Goal: Task Accomplishment & Management: Manage account settings

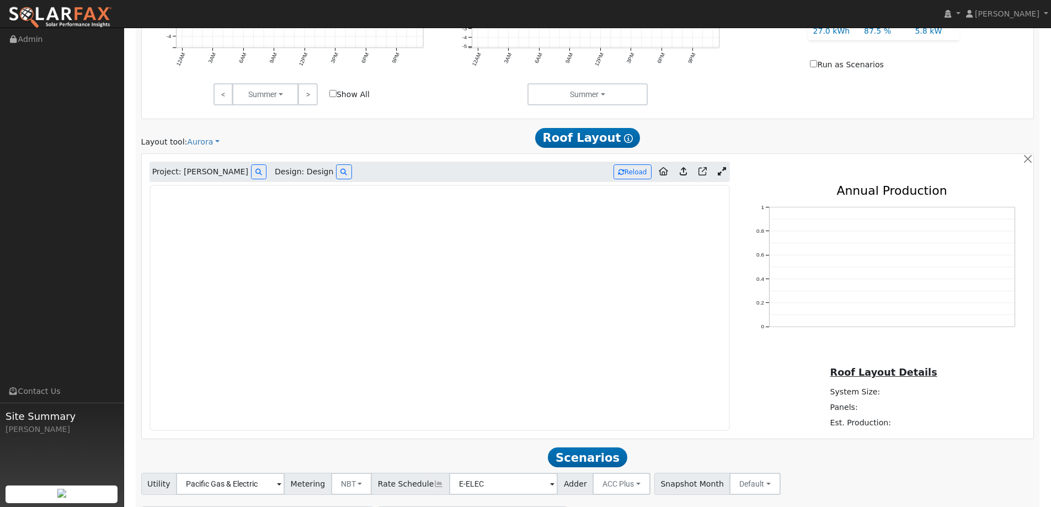
scroll to position [580, 0]
click at [89, 19] on img at bounding box center [60, 17] width 104 height 23
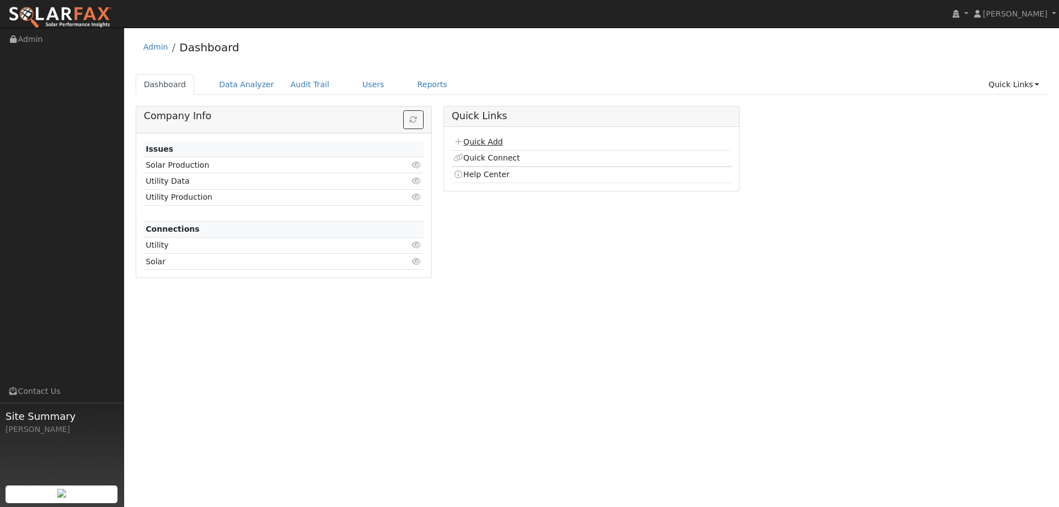
click at [490, 142] on link "Quick Add" at bounding box center [477, 141] width 49 height 9
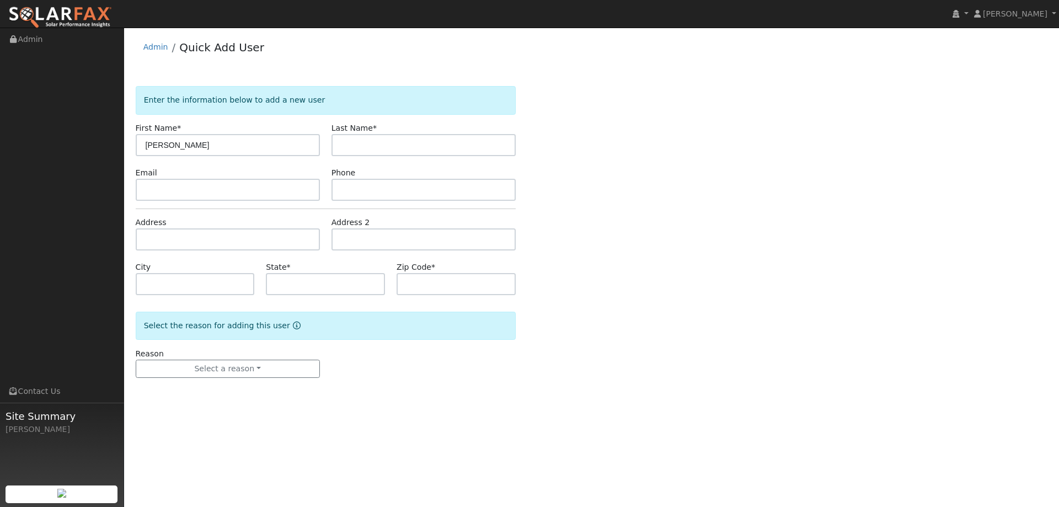
type input "[PERSON_NAME]"
click at [352, 140] on input "text" at bounding box center [423, 145] width 184 height 22
type input "[PERSON_NAME]"
click at [252, 185] on input "text" at bounding box center [228, 190] width 184 height 22
paste input "feendo@gmail.com"
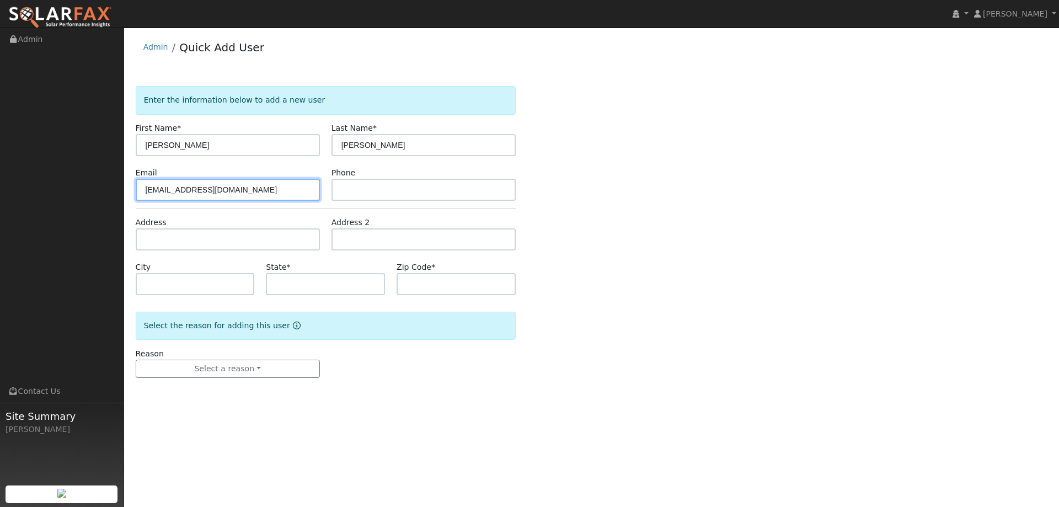
type input "feendo@gmail.com"
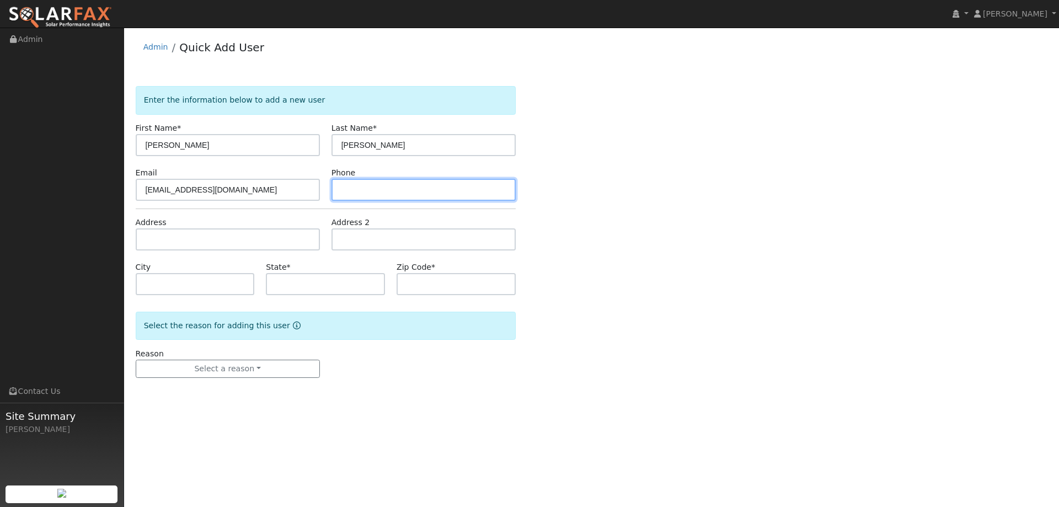
click at [379, 189] on input "text" at bounding box center [423, 190] width 184 height 22
paste input "(415) 335-5912"
type input "(415) 335-5912"
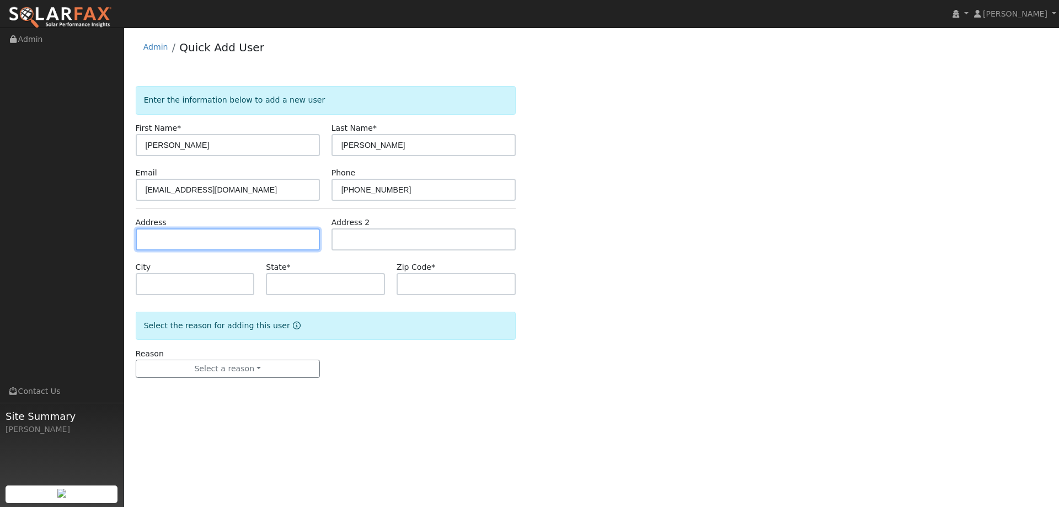
click at [211, 242] on input "text" at bounding box center [228, 239] width 184 height 22
paste input "4115 Shafter Ave"
type input "4115 Shafter Avenue"
type input "Oakland"
type input "CA"
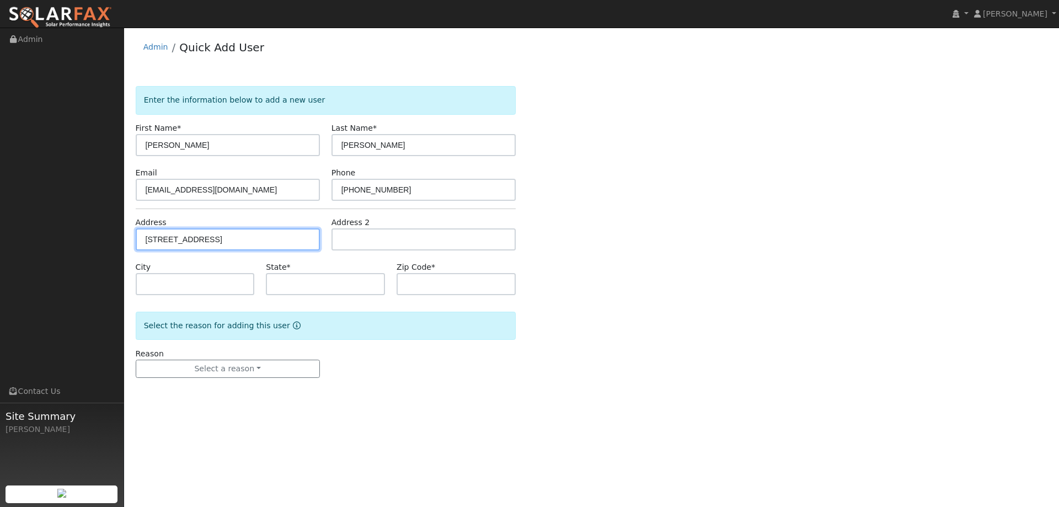
type input "94609"
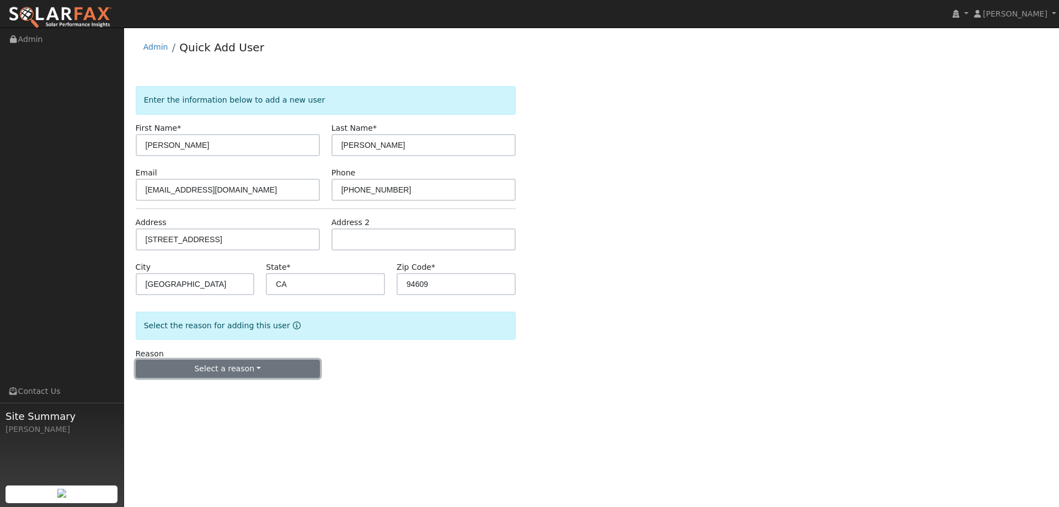
click at [283, 371] on button "Select a reason" at bounding box center [228, 369] width 184 height 19
click at [228, 391] on link "New lead" at bounding box center [197, 391] width 122 height 15
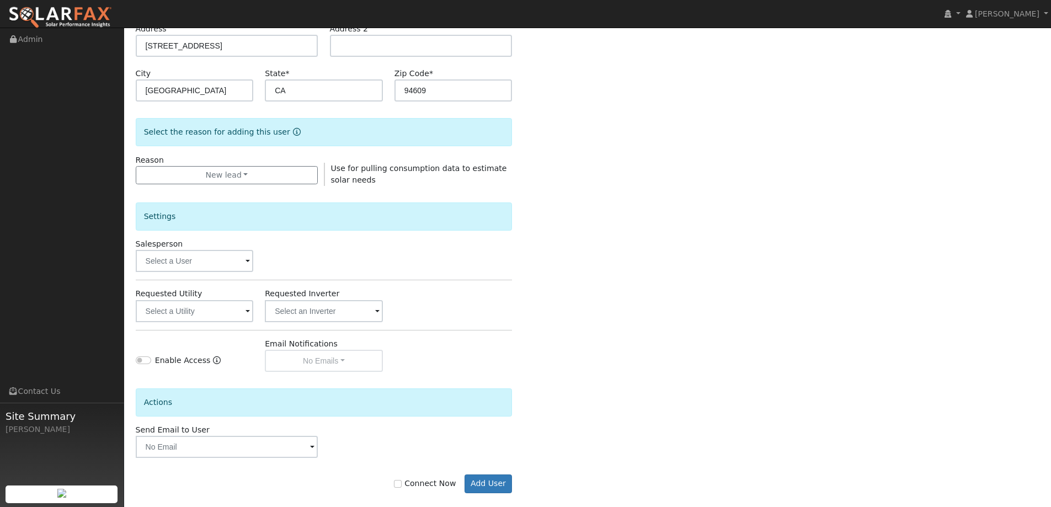
scroll to position [207, 0]
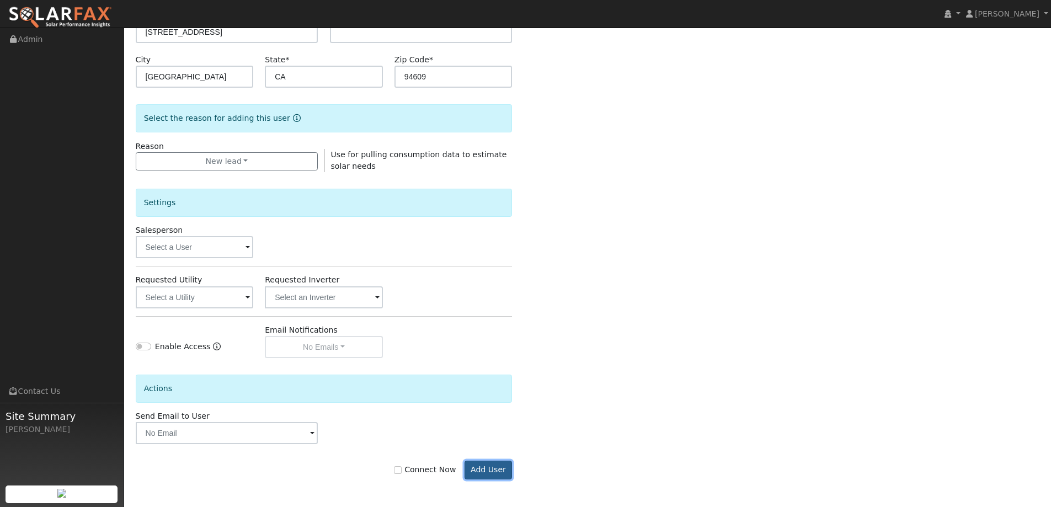
click at [487, 468] on button "Add User" at bounding box center [488, 469] width 48 height 19
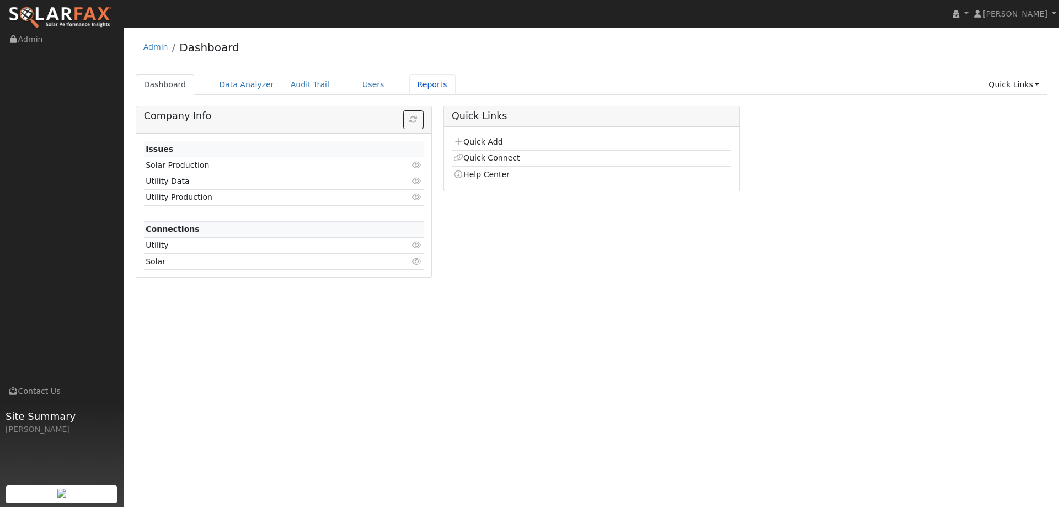
click at [409, 88] on link "Reports" at bounding box center [432, 84] width 46 height 20
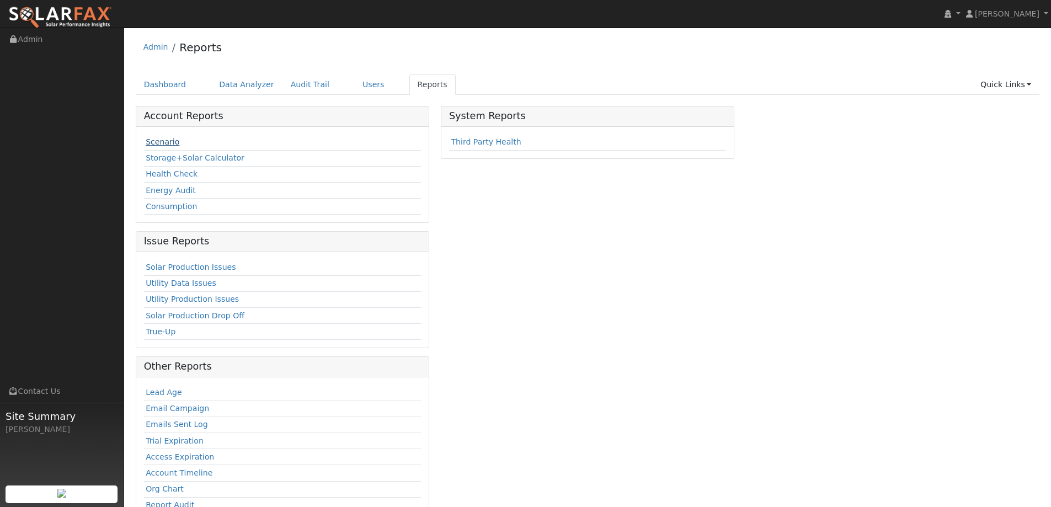
click at [158, 143] on link "Scenario" at bounding box center [163, 141] width 34 height 9
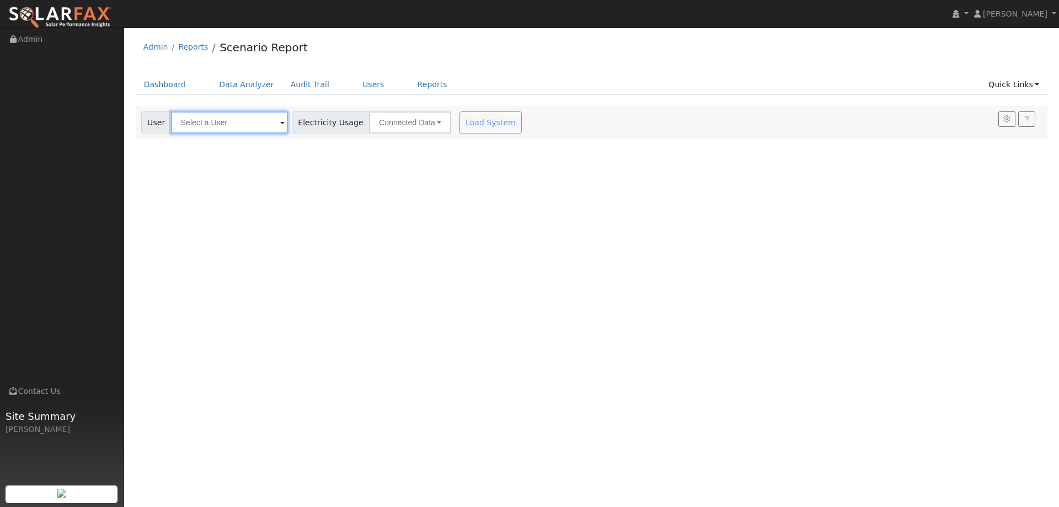
click at [224, 112] on input "text" at bounding box center [229, 122] width 117 height 22
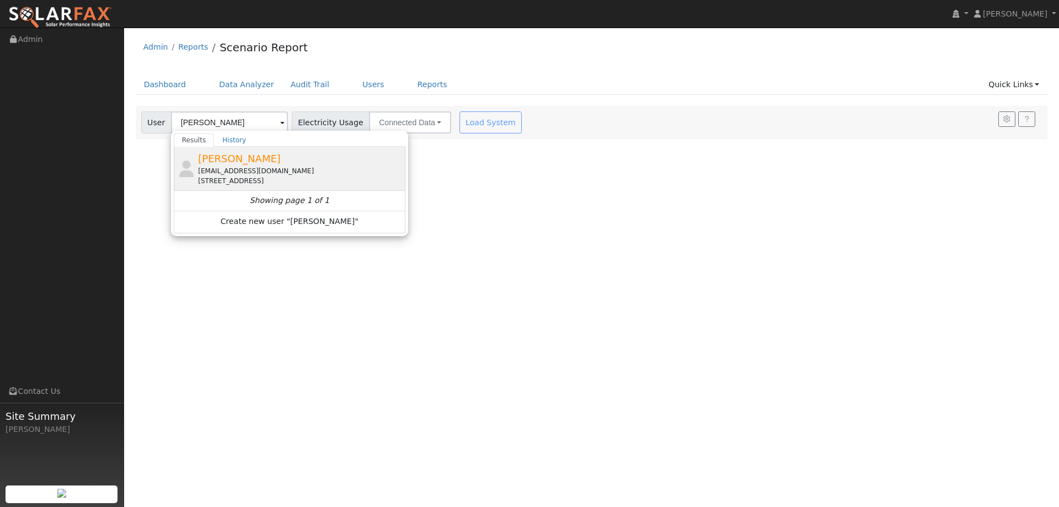
click at [244, 176] on div "4115 Shafter Avenue, Oakland, CA 94609" at bounding box center [300, 181] width 205 height 10
type input "Matthew Feeney"
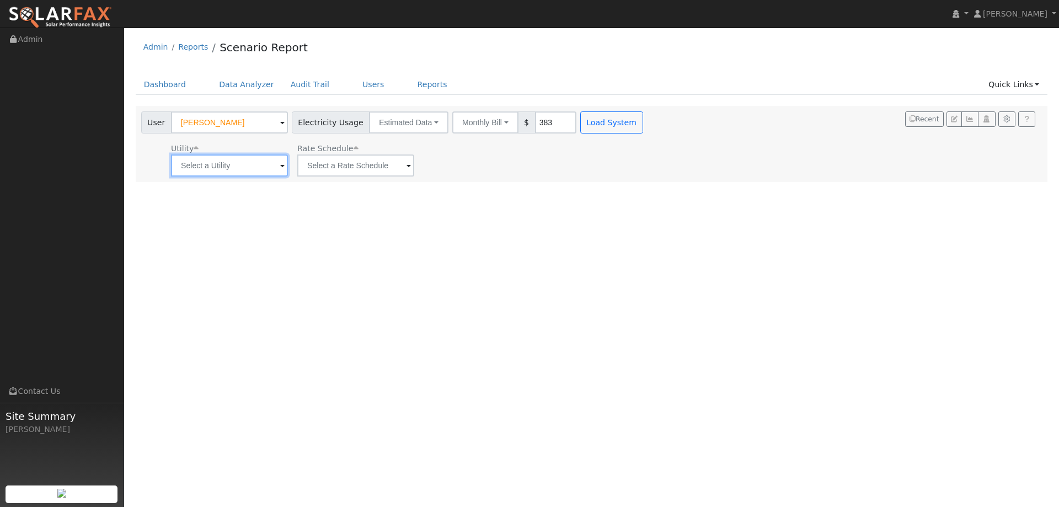
click at [259, 163] on input "text" at bounding box center [229, 165] width 117 height 22
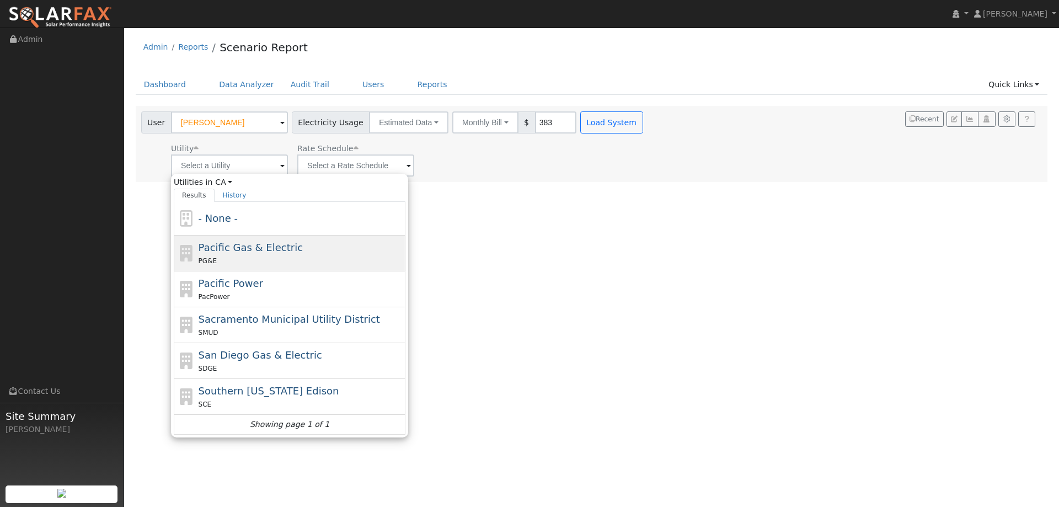
click at [261, 238] on div "Pacific Gas & Electric PG&E" at bounding box center [290, 253] width 232 height 36
type input "Pacific Gas & Electric"
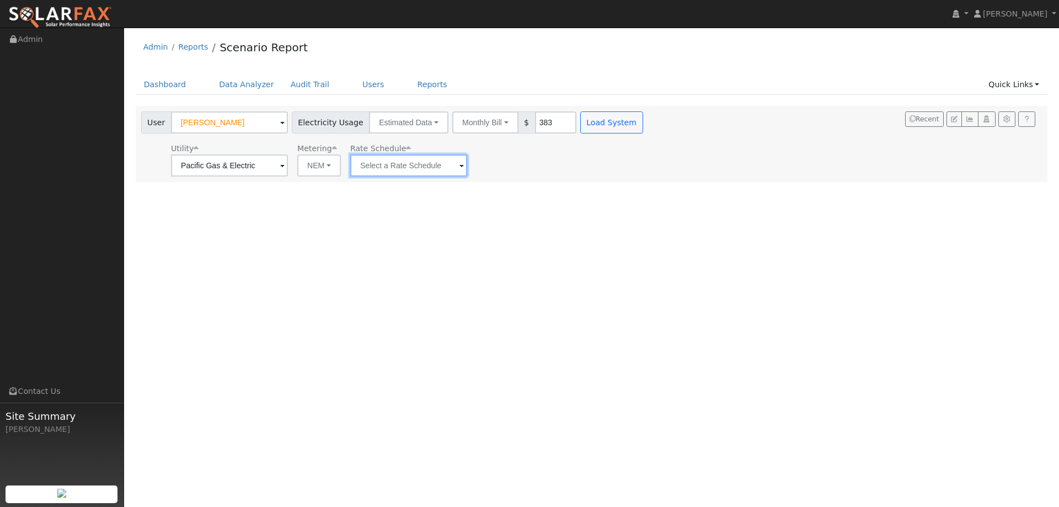
click at [365, 159] on input "text" at bounding box center [408, 165] width 117 height 22
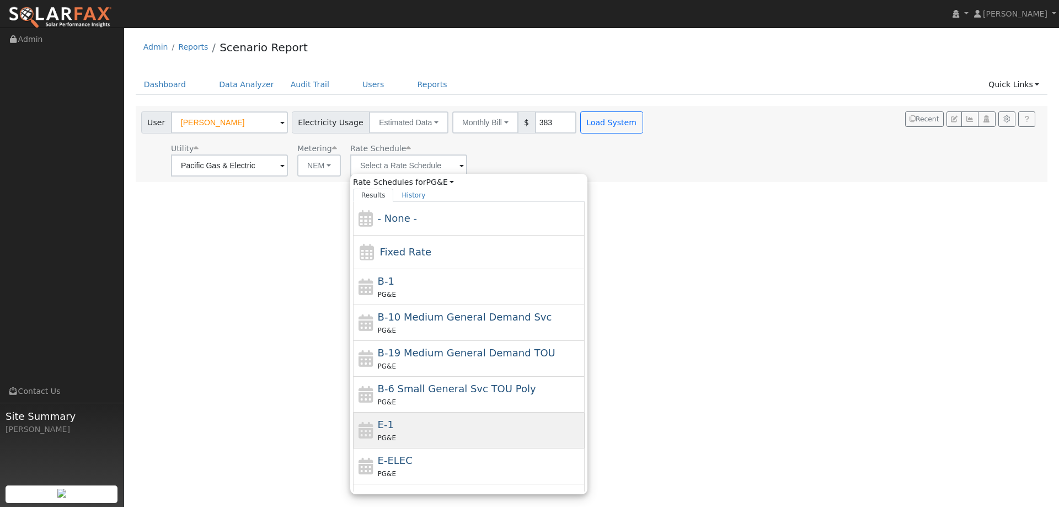
click at [440, 420] on div "E-1 PG&E" at bounding box center [480, 430] width 205 height 26
type input "E-1"
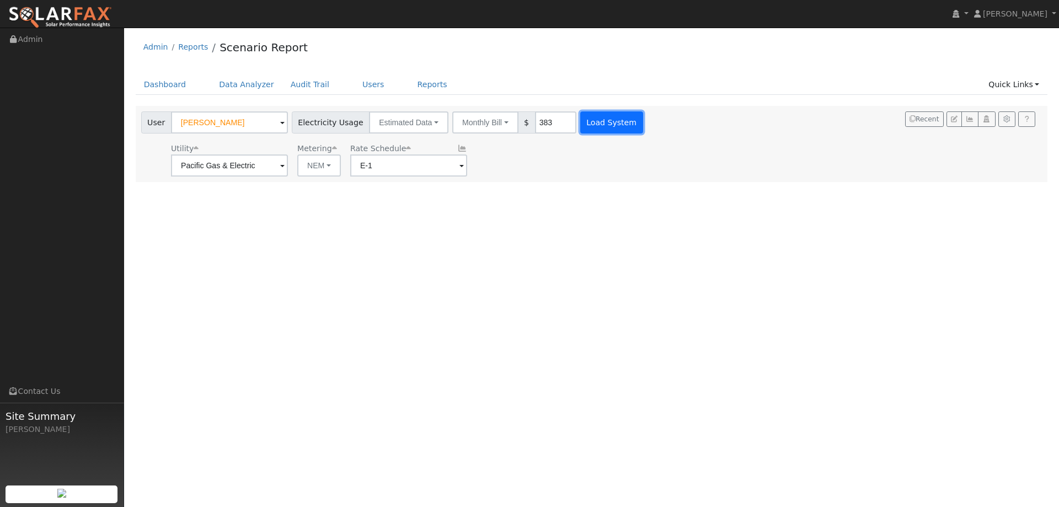
click at [585, 127] on button "Load System" at bounding box center [611, 122] width 63 height 22
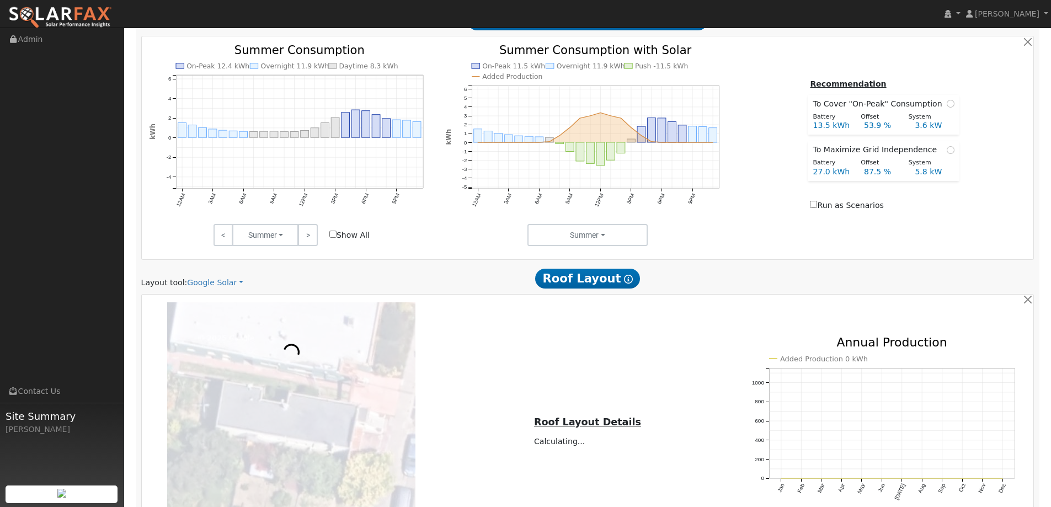
scroll to position [607, 0]
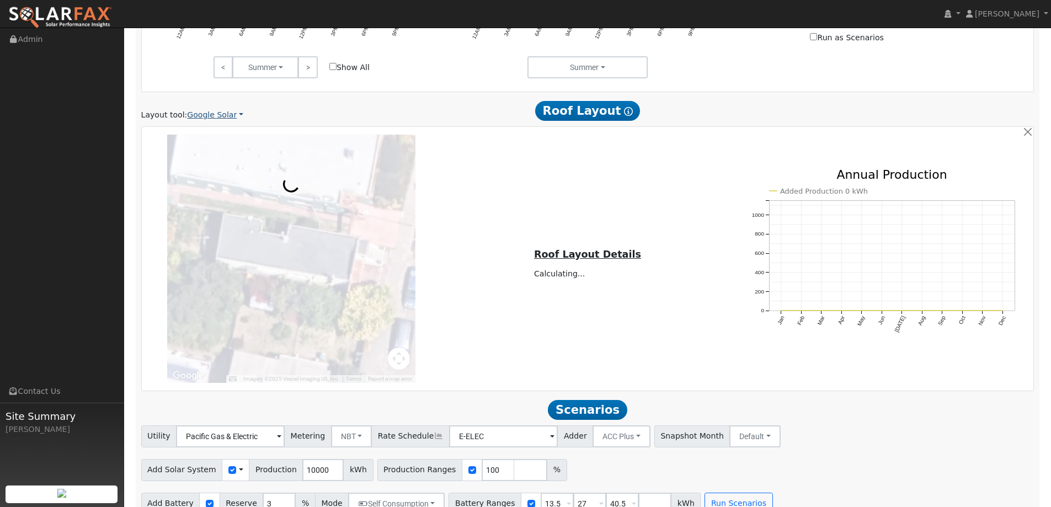
click at [213, 117] on div "Scenario Report Powered by SolarFax ® Energy Consumption Overview Show Help Thi…" at bounding box center [588, 36] width 904 height 966
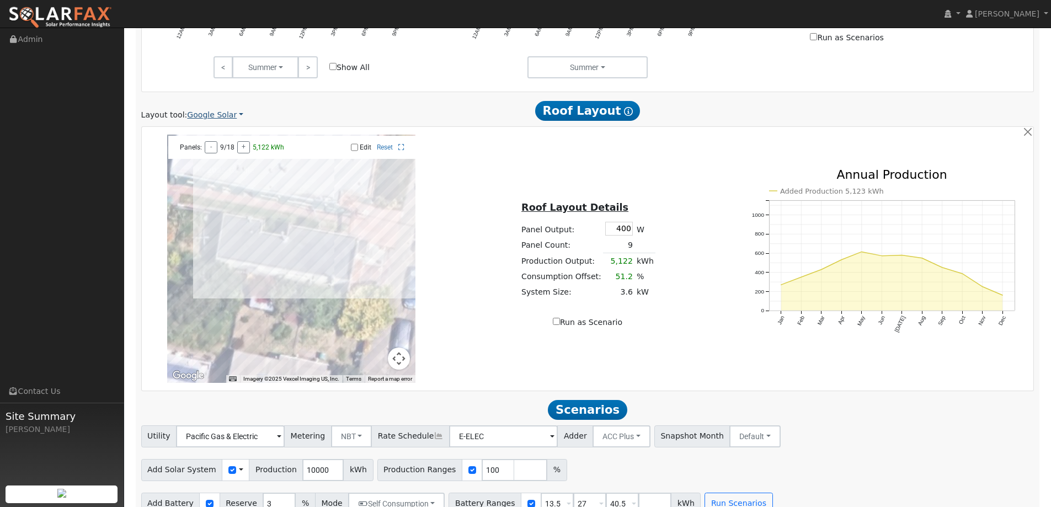
click at [212, 112] on link "Google Solar" at bounding box center [215, 115] width 56 height 12
click at [221, 162] on link "Aurora" at bounding box center [222, 165] width 77 height 15
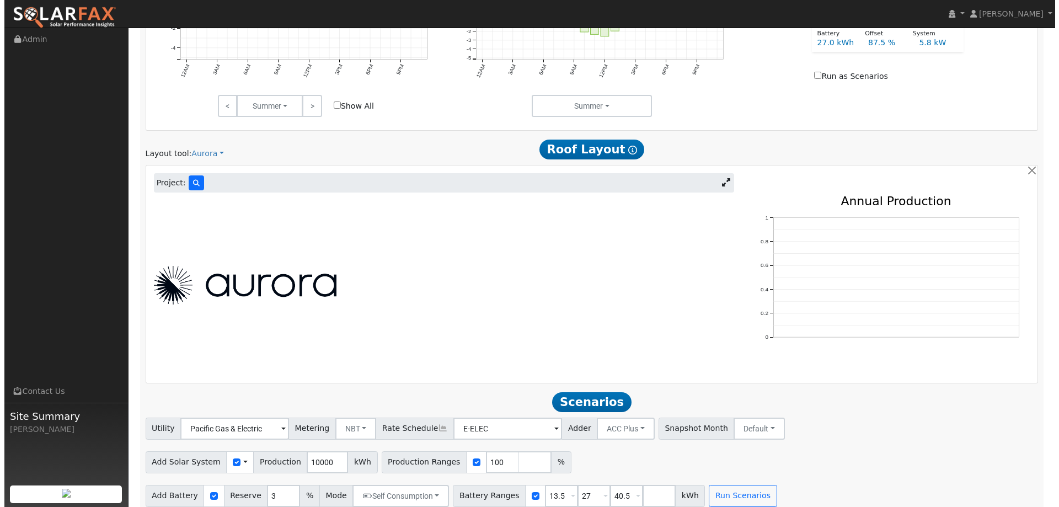
scroll to position [580, 0]
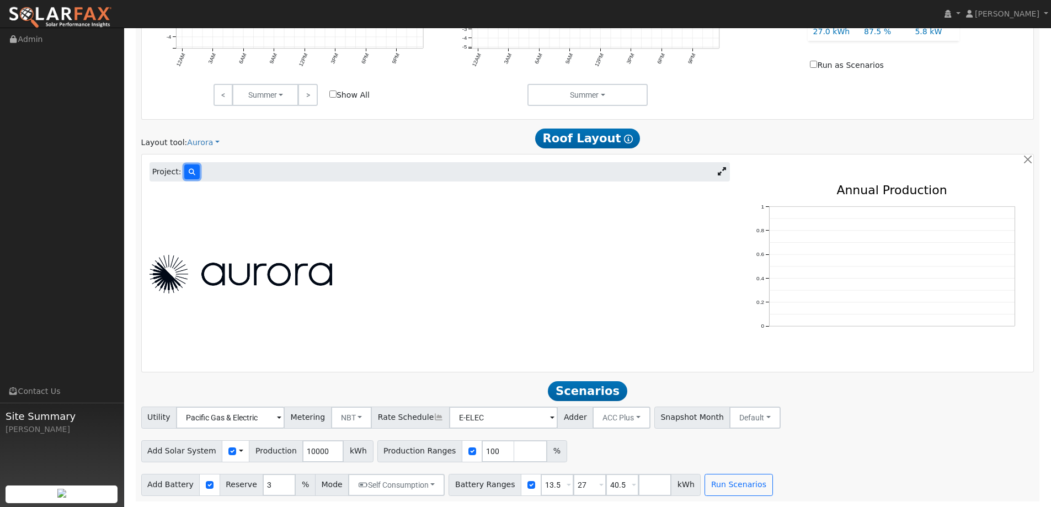
click at [192, 168] on button at bounding box center [191, 171] width 15 height 15
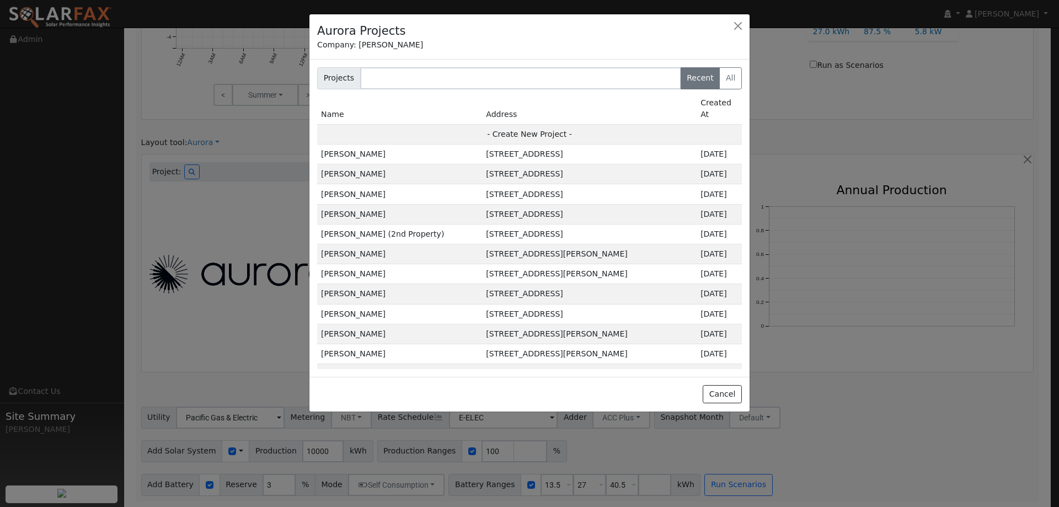
click at [558, 124] on td "- Create New Project -" at bounding box center [529, 134] width 425 height 20
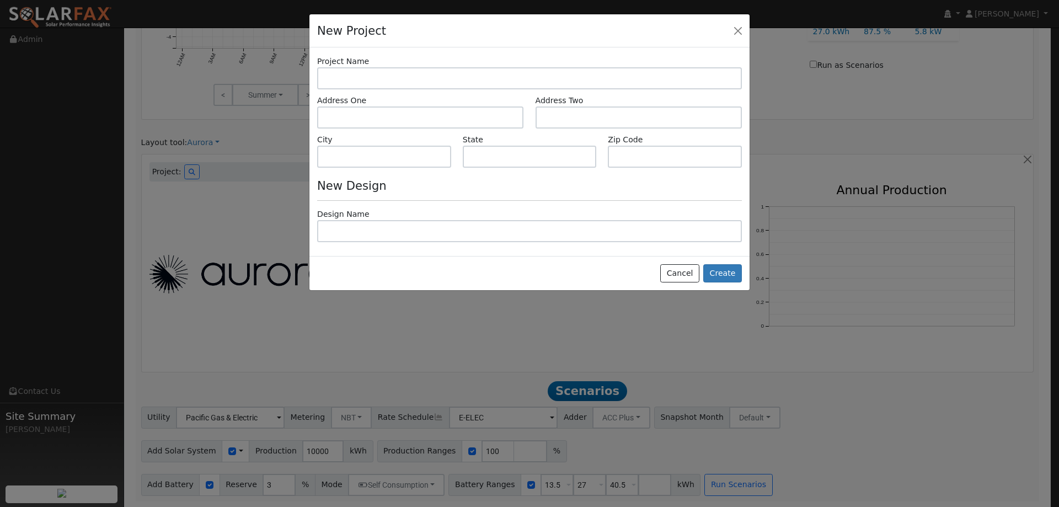
type input "Matthew Feeney"
type input "4115 Shafter Avenue"
type input "Oakland"
type input "CA"
type input "94609"
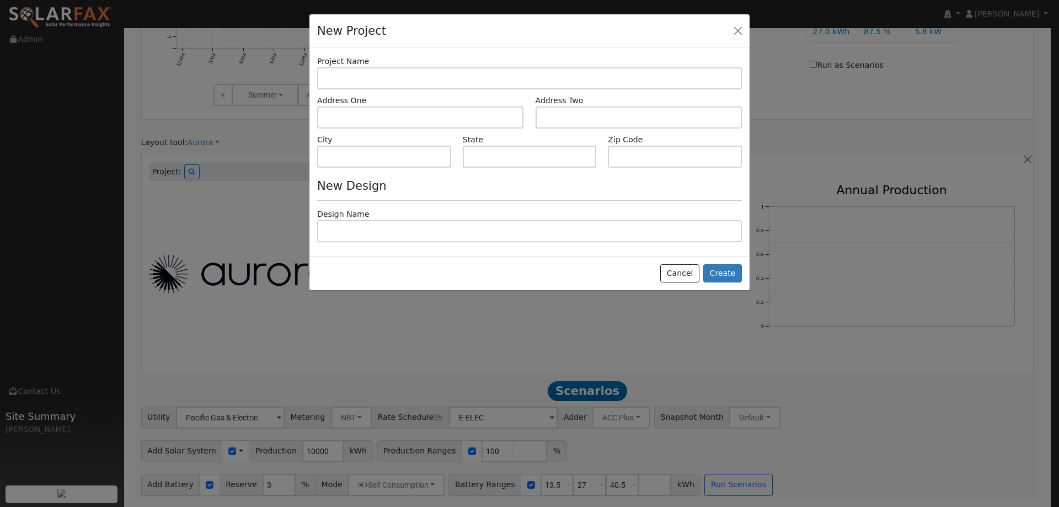
type input "Design"
click at [726, 265] on button "Create" at bounding box center [722, 273] width 39 height 19
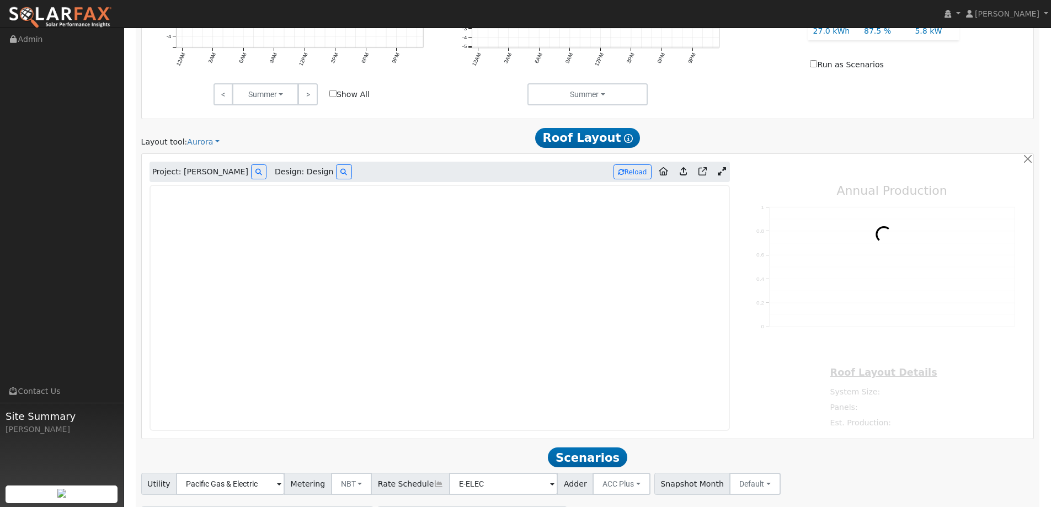
type input "0"
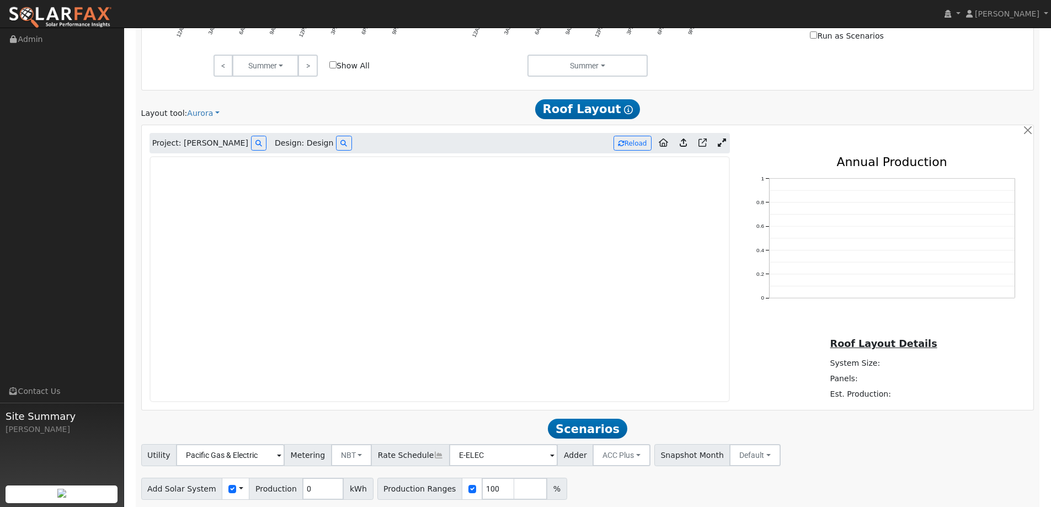
scroll to position [592, 0]
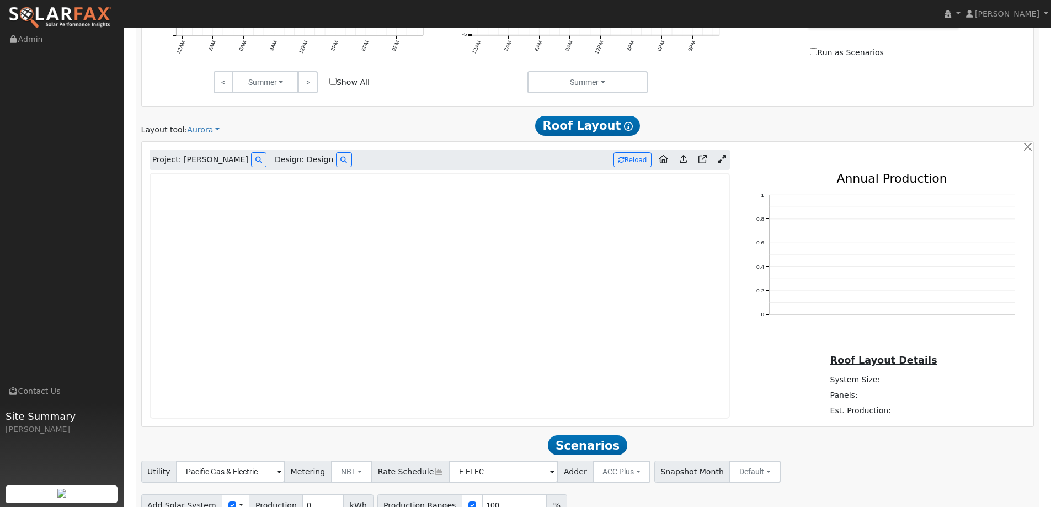
click at [77, 13] on img at bounding box center [60, 17] width 104 height 23
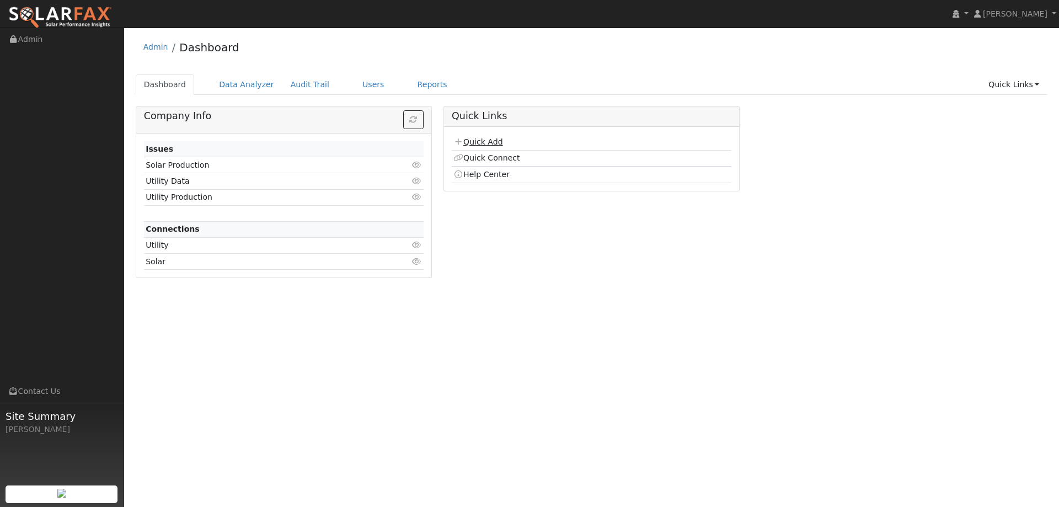
click at [465, 146] on link "Quick Add" at bounding box center [477, 141] width 49 height 9
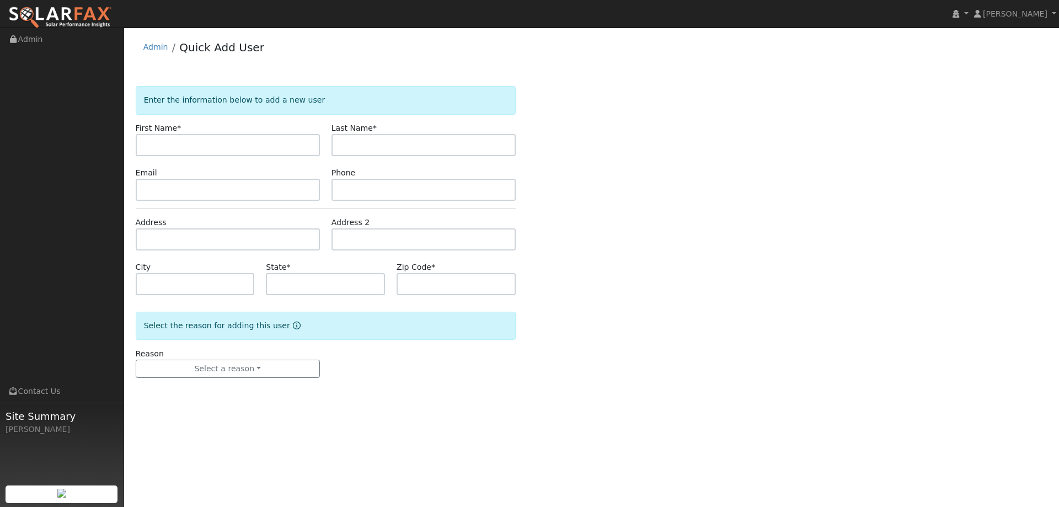
click at [257, 150] on input "text" at bounding box center [228, 145] width 184 height 22
type input "[PERSON_NAME]"
click at [387, 146] on input "text" at bounding box center [423, 145] width 184 height 22
type input "[PERSON_NAME]"
click at [333, 184] on input "text" at bounding box center [423, 190] width 184 height 22
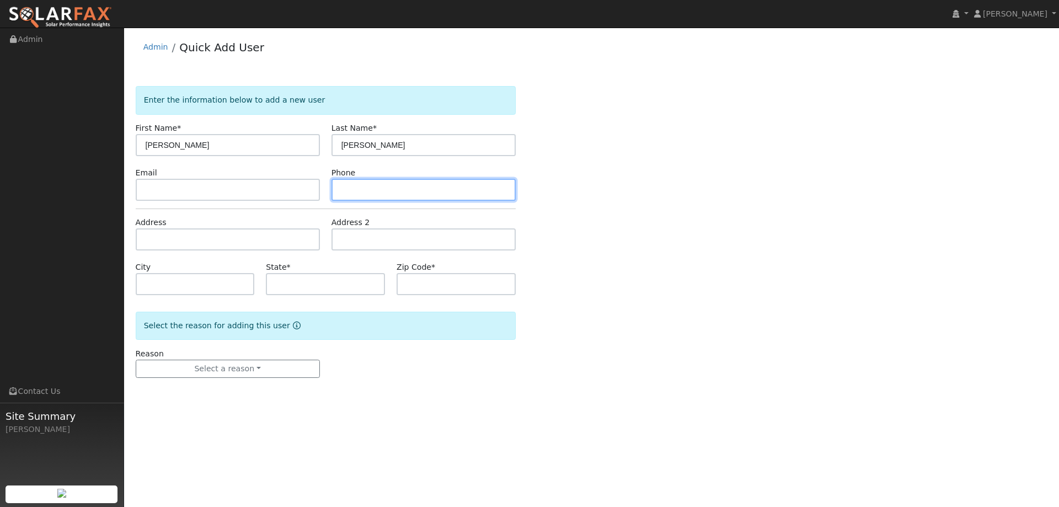
paste input "(916) 230-1353"
type input "(916) 230-1353"
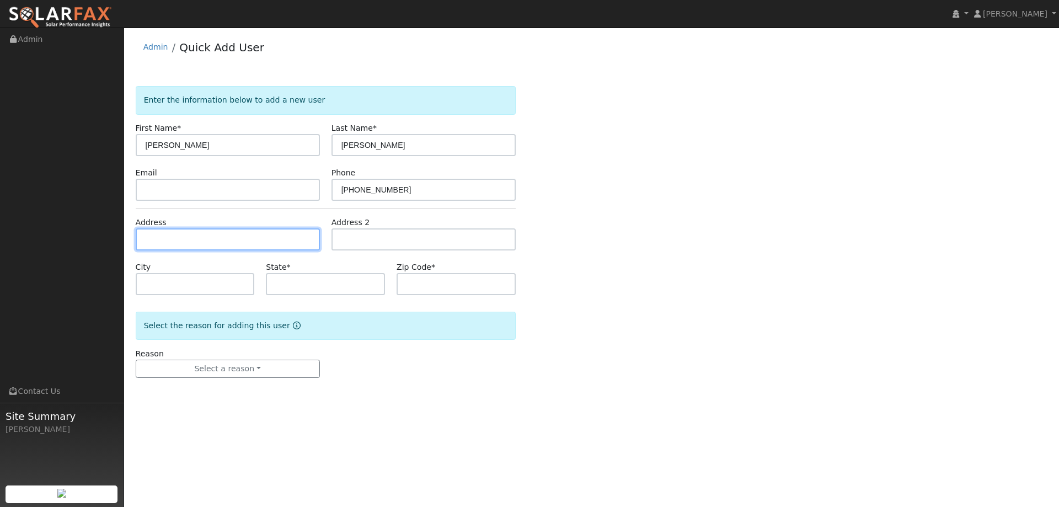
click at [232, 241] on input "text" at bounding box center [228, 239] width 184 height 22
paste input "3270 Midas Ave"
type input "3270 Midas Avenue"
type input "Rocklin"
type input "CA"
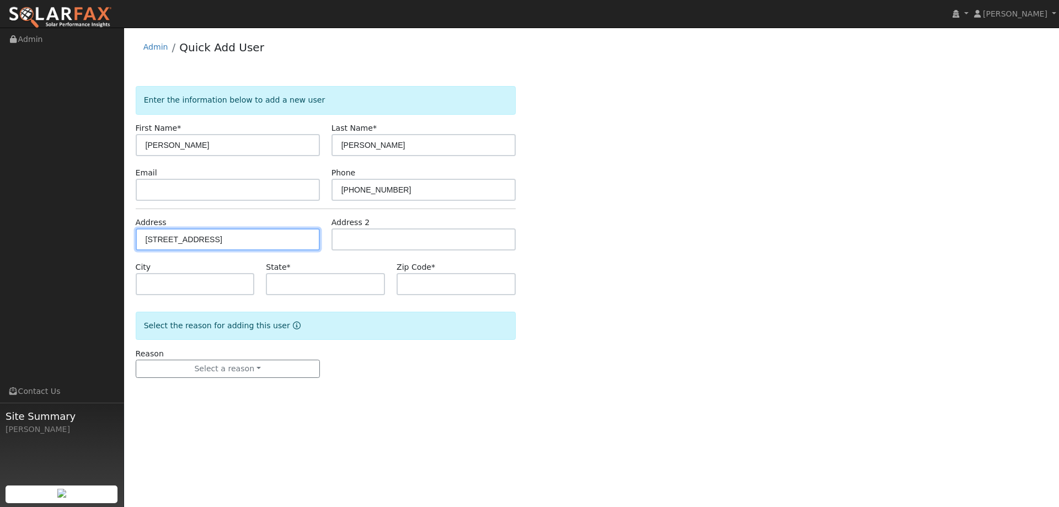
type input "95677"
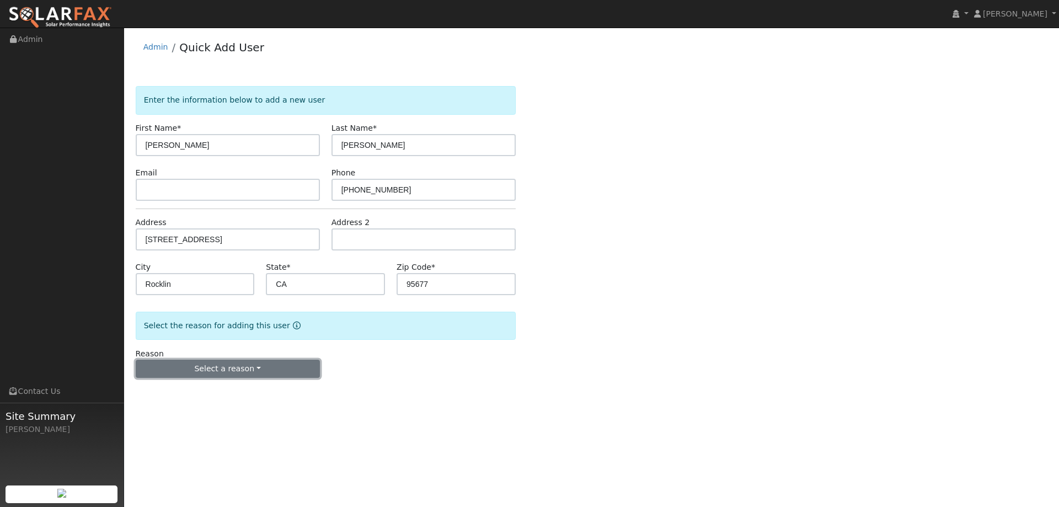
click at [220, 362] on button "Select a reason" at bounding box center [228, 369] width 184 height 19
click at [216, 380] on div "New lead New customer adding solar New customer has solar" at bounding box center [197, 406] width 123 height 55
click at [223, 373] on button "Select a reason" at bounding box center [228, 369] width 184 height 19
click at [214, 398] on link "New lead" at bounding box center [197, 391] width 122 height 15
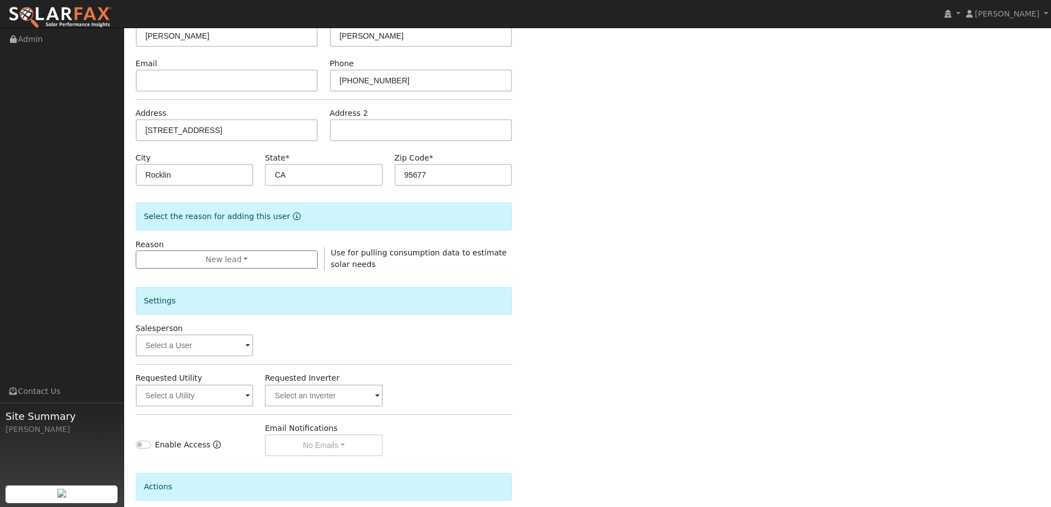
scroll to position [207, 0]
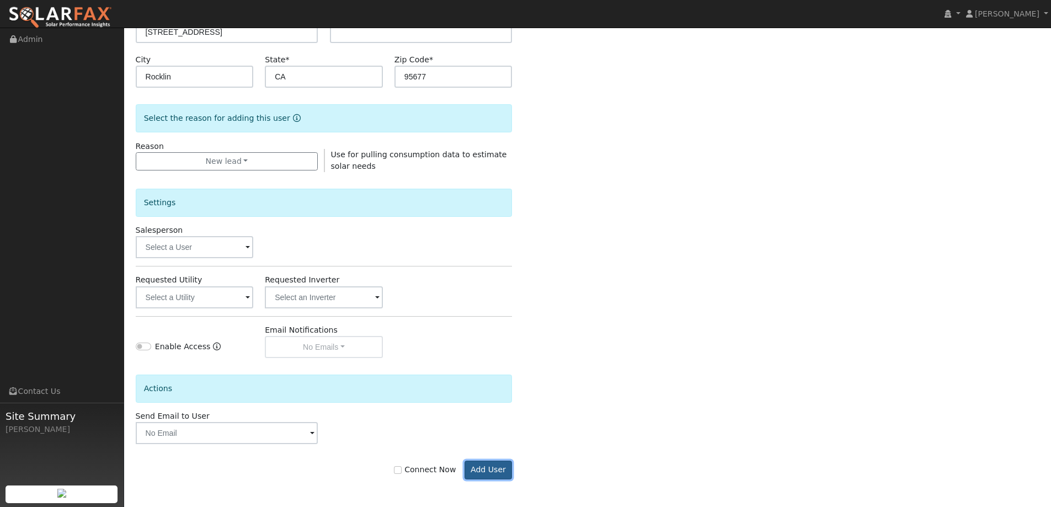
click at [482, 467] on button "Add User" at bounding box center [488, 469] width 48 height 19
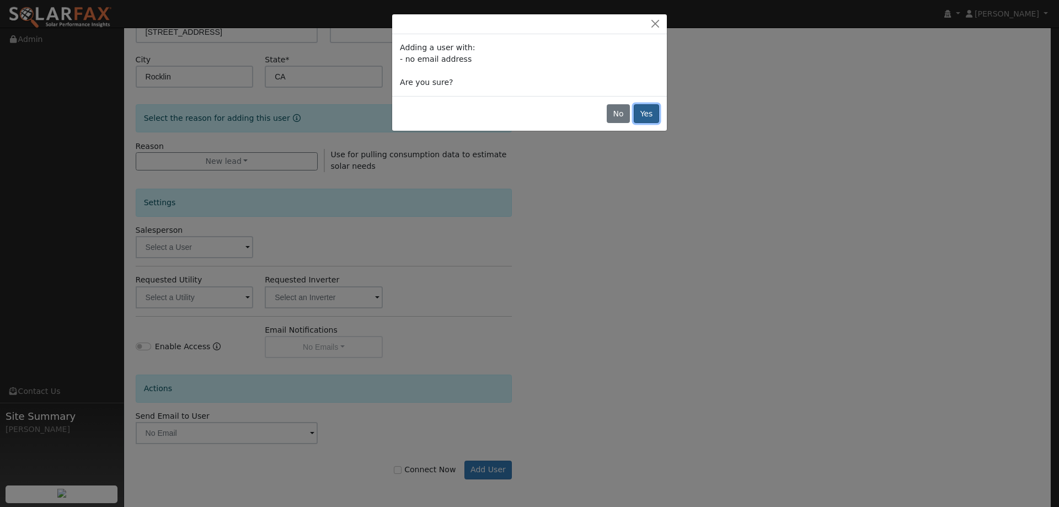
click at [651, 109] on button "Yes" at bounding box center [646, 113] width 25 height 19
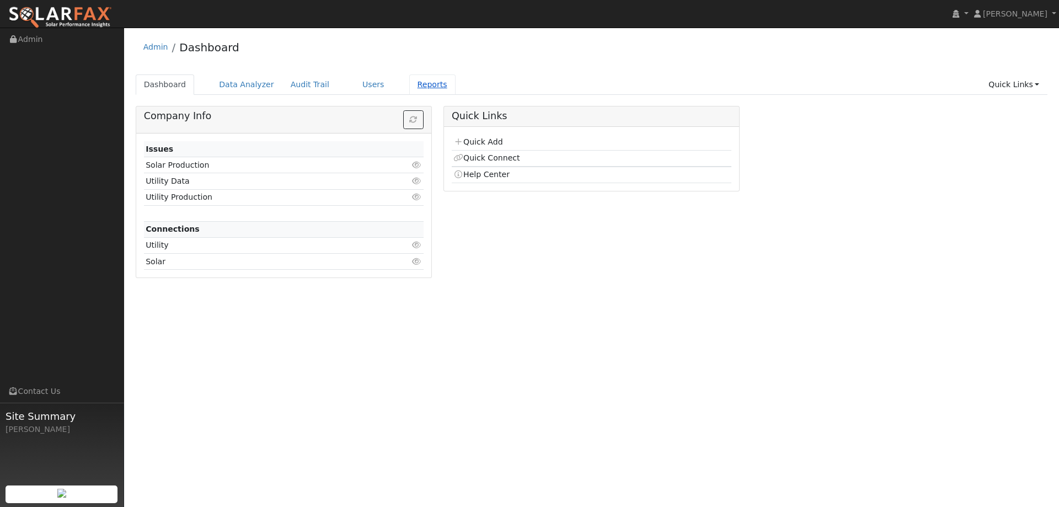
click at [417, 89] on link "Reports" at bounding box center [432, 84] width 46 height 20
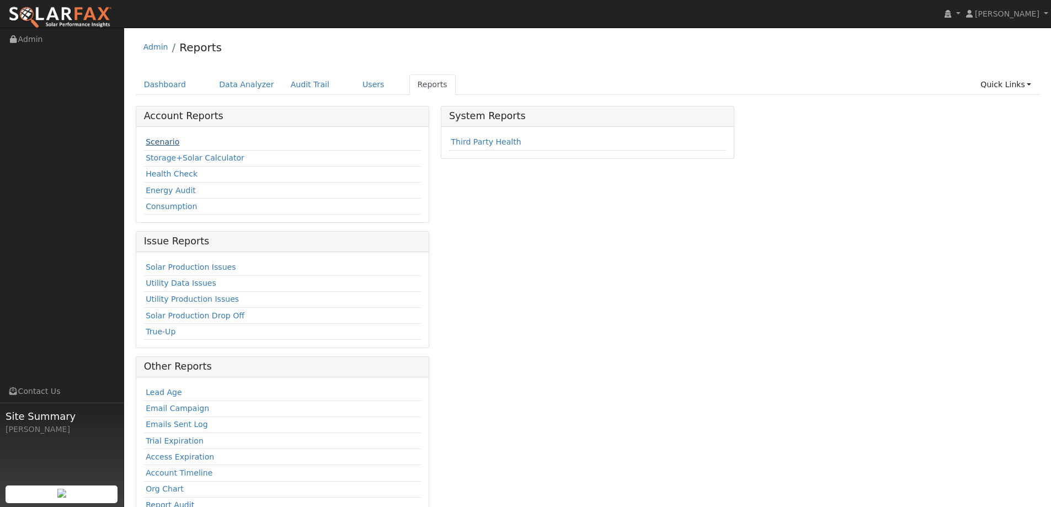
click at [158, 141] on link "Scenario" at bounding box center [163, 141] width 34 height 9
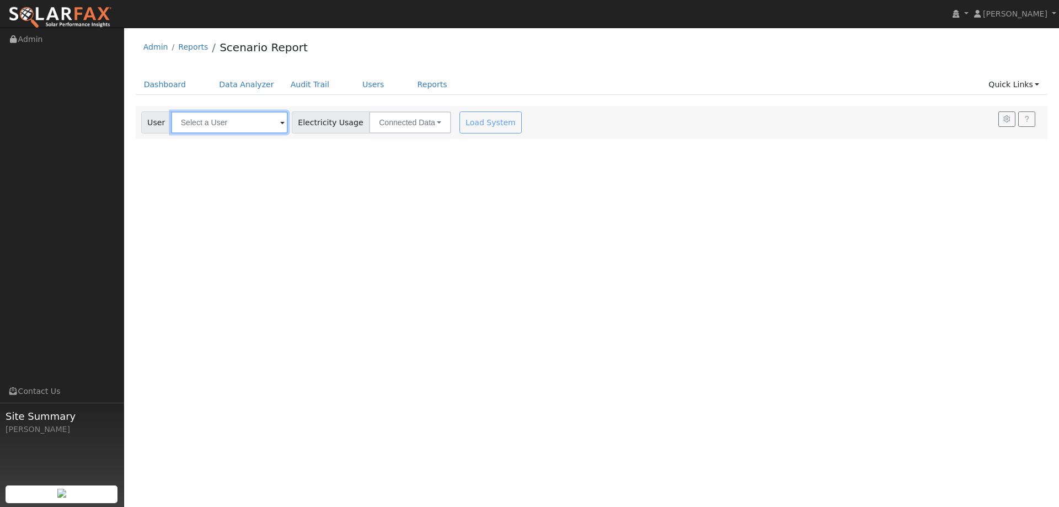
click at [274, 126] on input "text" at bounding box center [229, 122] width 117 height 22
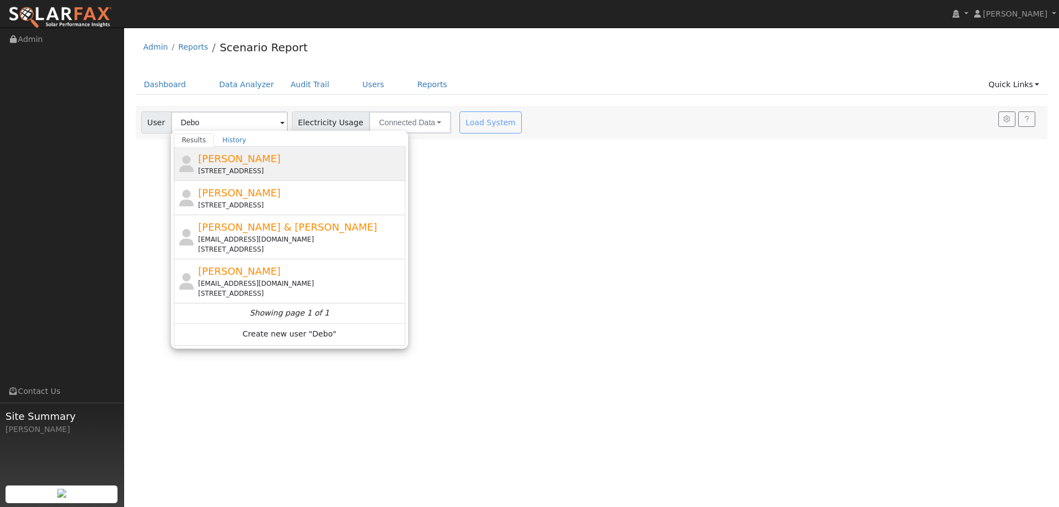
click at [253, 162] on span "[PERSON_NAME]" at bounding box center [239, 159] width 83 height 12
type input "Deborah Jones"
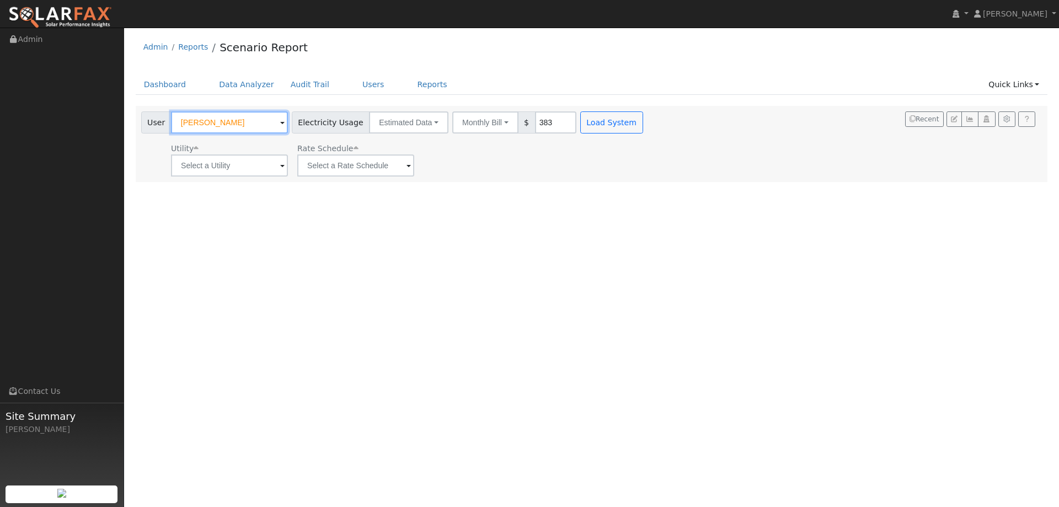
click at [233, 125] on input "Deborah Jones" at bounding box center [229, 122] width 117 height 22
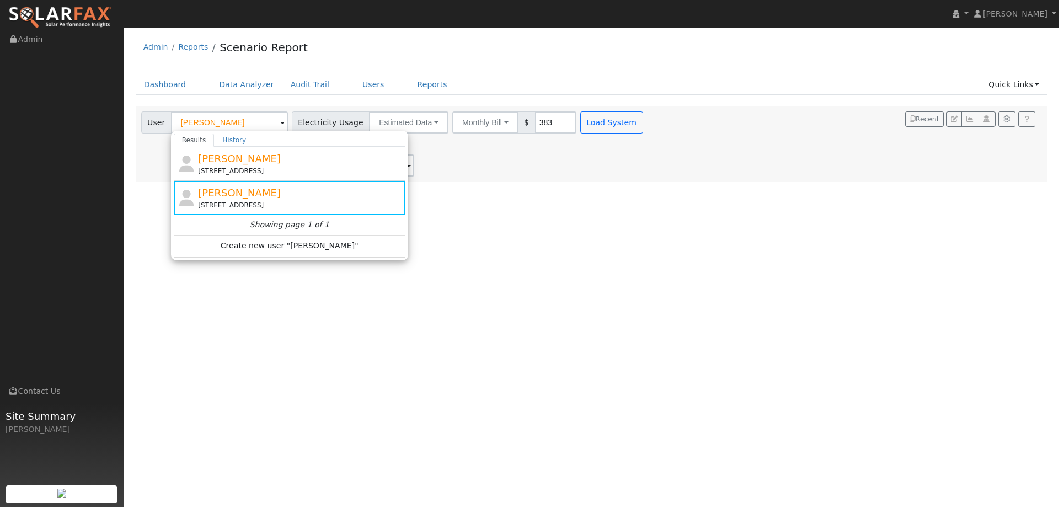
drag, startPoint x: 544, startPoint y: 249, endPoint x: 529, endPoint y: 249, distance: 15.4
click at [544, 249] on div "User Profile First name Last name Email Email Notifications No Emails No Emails…" at bounding box center [591, 267] width 935 height 479
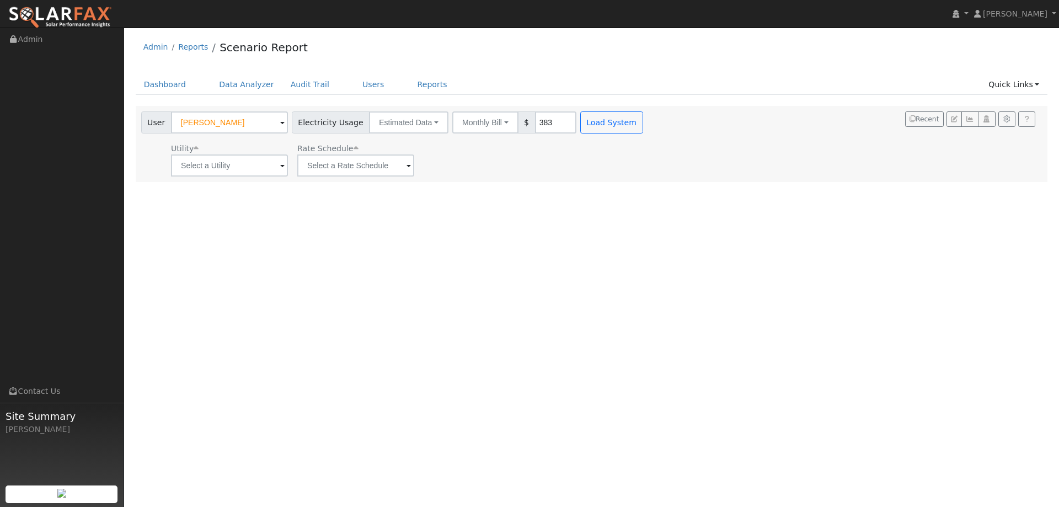
click at [65, 22] on img at bounding box center [60, 17] width 104 height 23
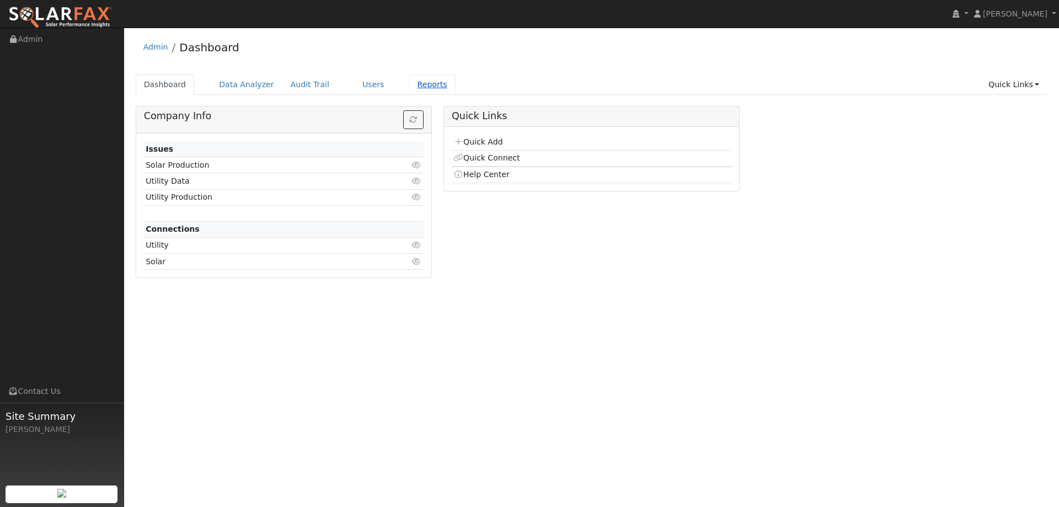
click at [409, 86] on link "Reports" at bounding box center [432, 84] width 46 height 20
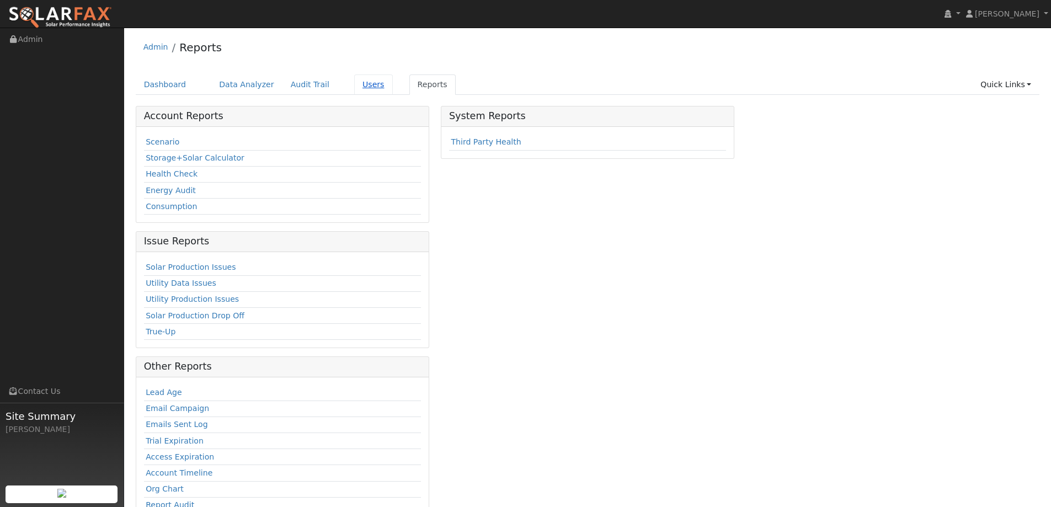
click at [361, 84] on link "Users" at bounding box center [373, 84] width 39 height 20
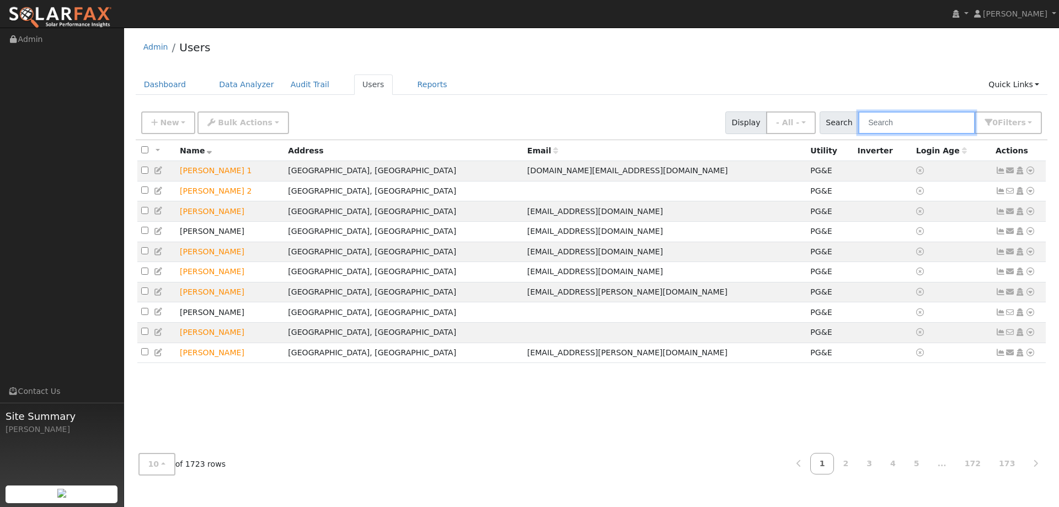
click at [914, 126] on input "text" at bounding box center [916, 122] width 117 height 23
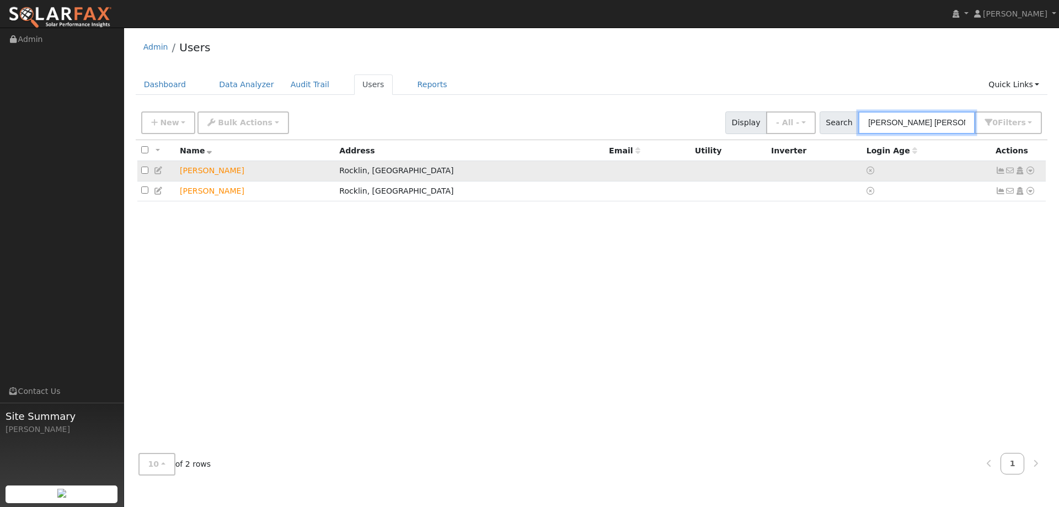
type input "[PERSON_NAME] [PERSON_NAME]"
click at [1027, 171] on icon at bounding box center [1030, 171] width 10 height 8
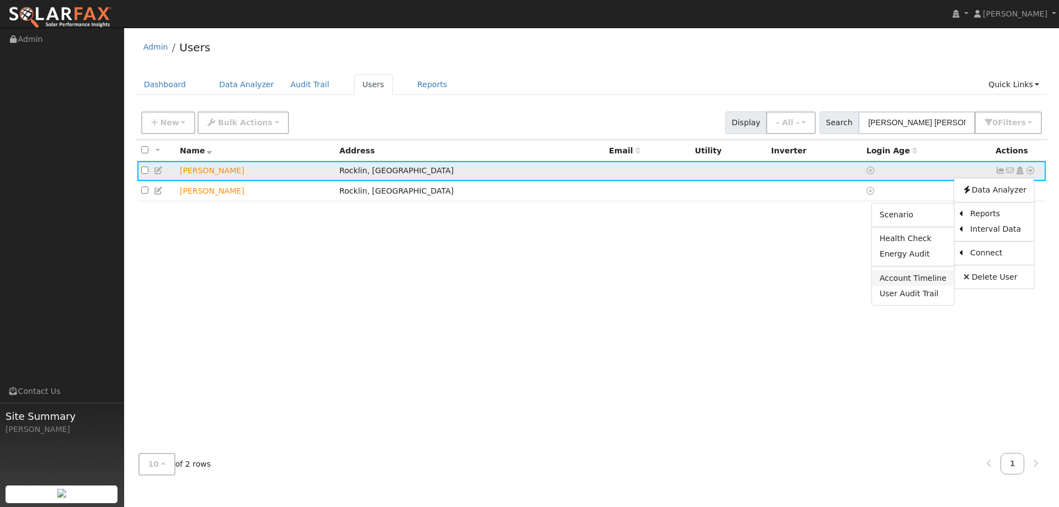
click at [935, 279] on link "Account Timeline" at bounding box center [913, 277] width 82 height 15
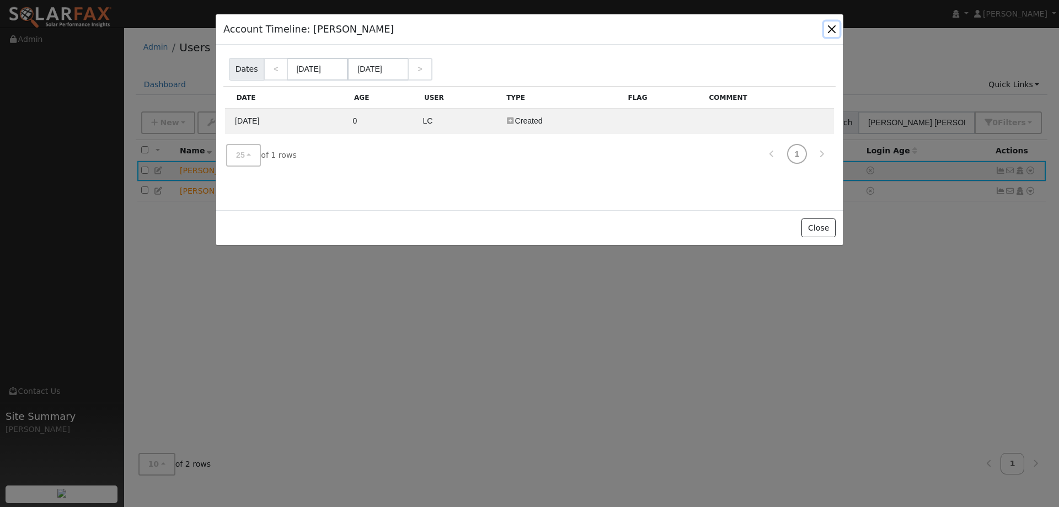
click at [833, 31] on button "button" at bounding box center [831, 29] width 15 height 15
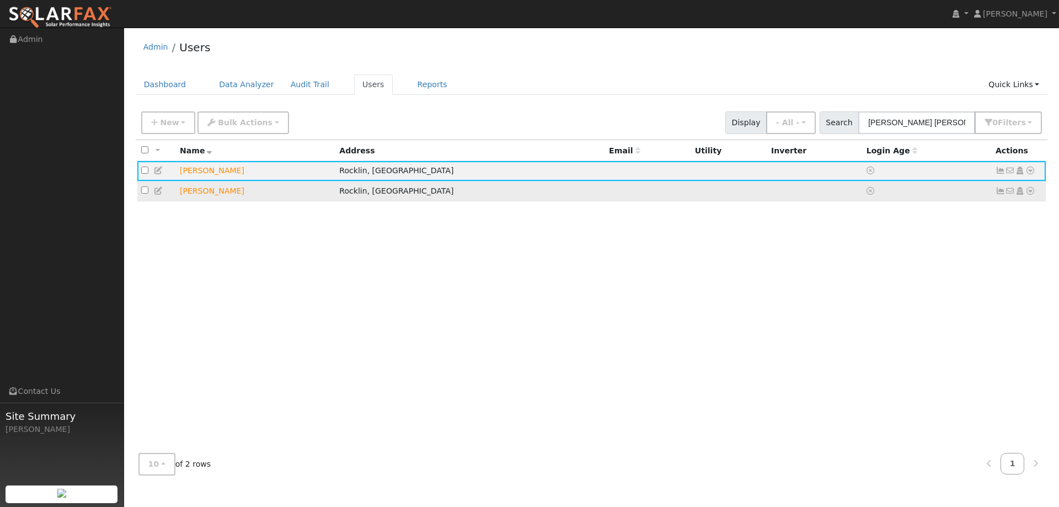
click at [1030, 195] on icon at bounding box center [1030, 191] width 10 height 8
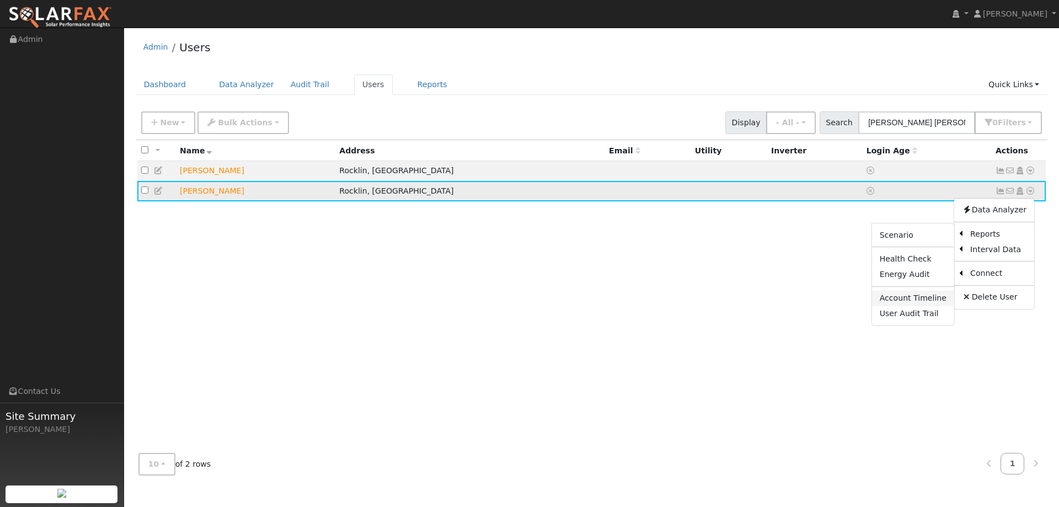
click at [930, 298] on link "Account Timeline" at bounding box center [913, 298] width 82 height 15
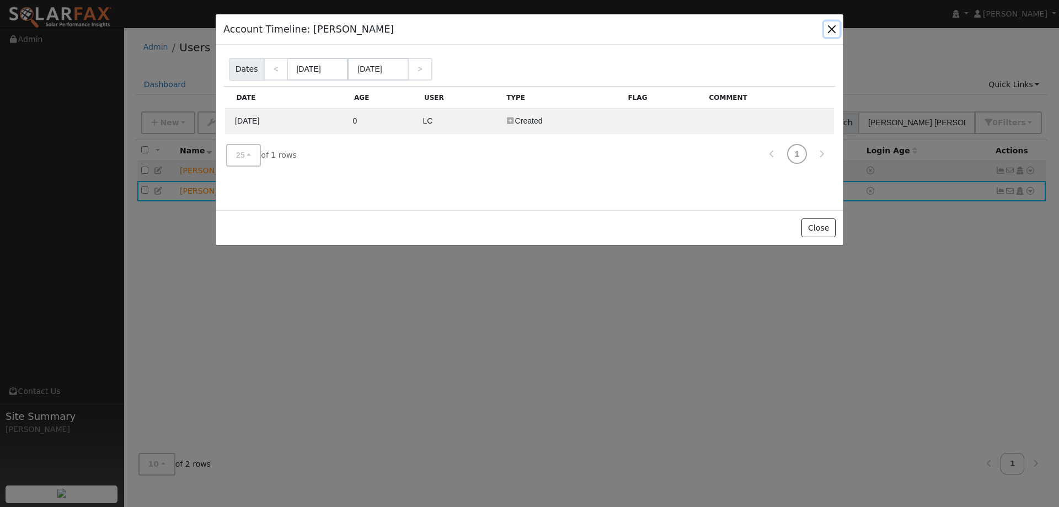
click at [832, 30] on button "button" at bounding box center [831, 29] width 15 height 15
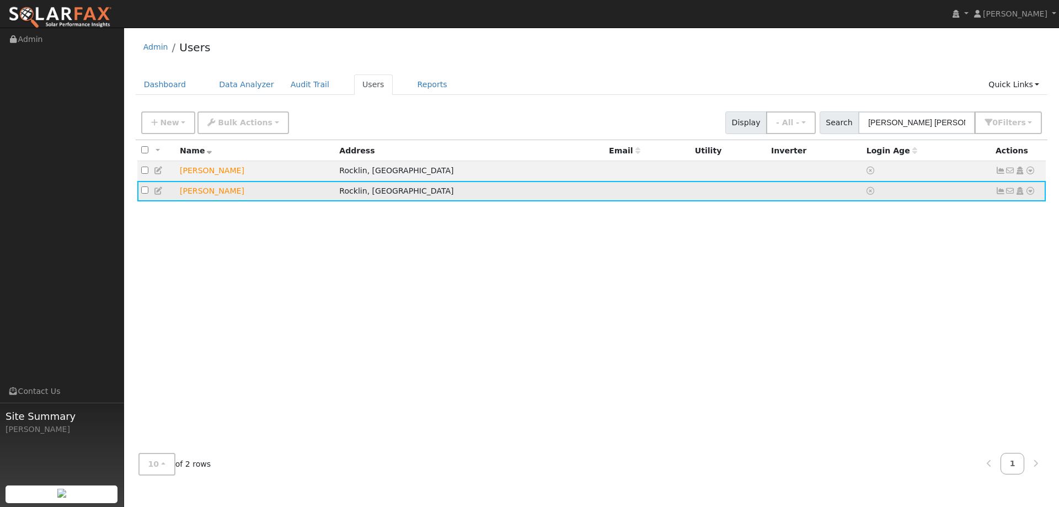
click at [1030, 193] on icon at bounding box center [1030, 191] width 10 height 8
click at [1003, 299] on link "Delete User" at bounding box center [994, 297] width 80 height 15
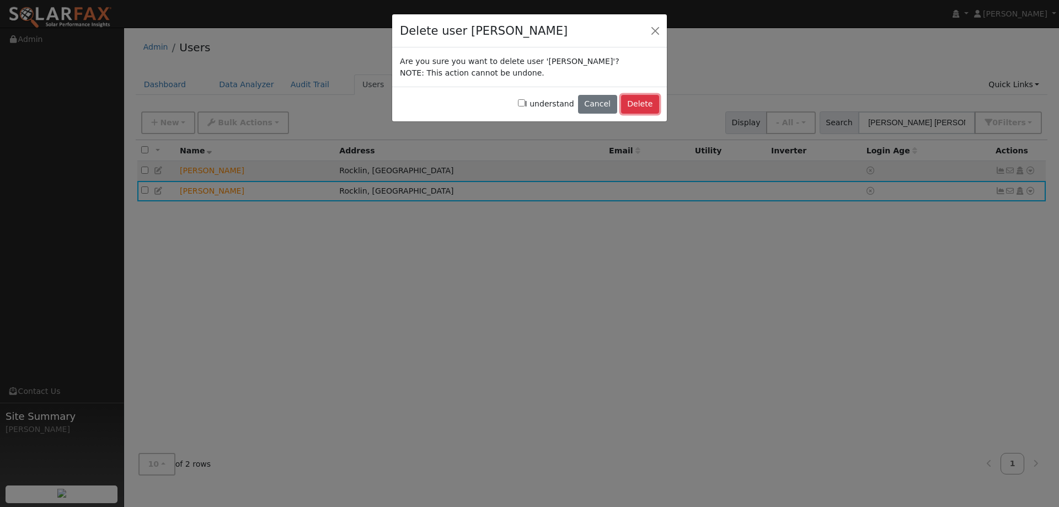
click at [634, 101] on button "Delete" at bounding box center [640, 104] width 38 height 19
click at [560, 108] on label "I understand" at bounding box center [546, 104] width 56 height 12
click at [525, 106] on input "I understand" at bounding box center [521, 102] width 7 height 7
checkbox input "true"
click at [647, 106] on button "Delete" at bounding box center [640, 104] width 38 height 19
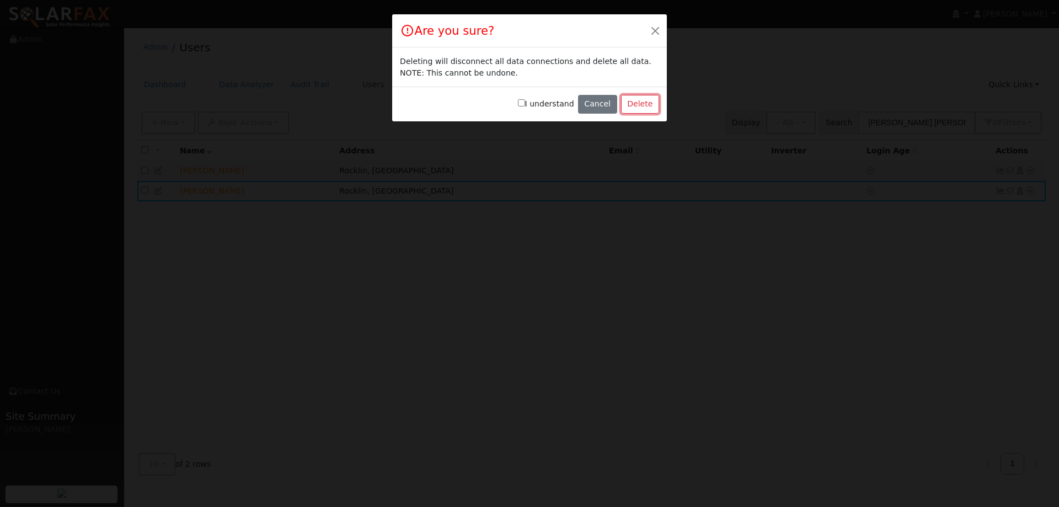
click at [647, 106] on button "Delete" at bounding box center [640, 104] width 38 height 19
click at [560, 103] on label "I understand" at bounding box center [546, 104] width 56 height 12
click at [525, 103] on input "I understand" at bounding box center [521, 102] width 7 height 7
checkbox input "true"
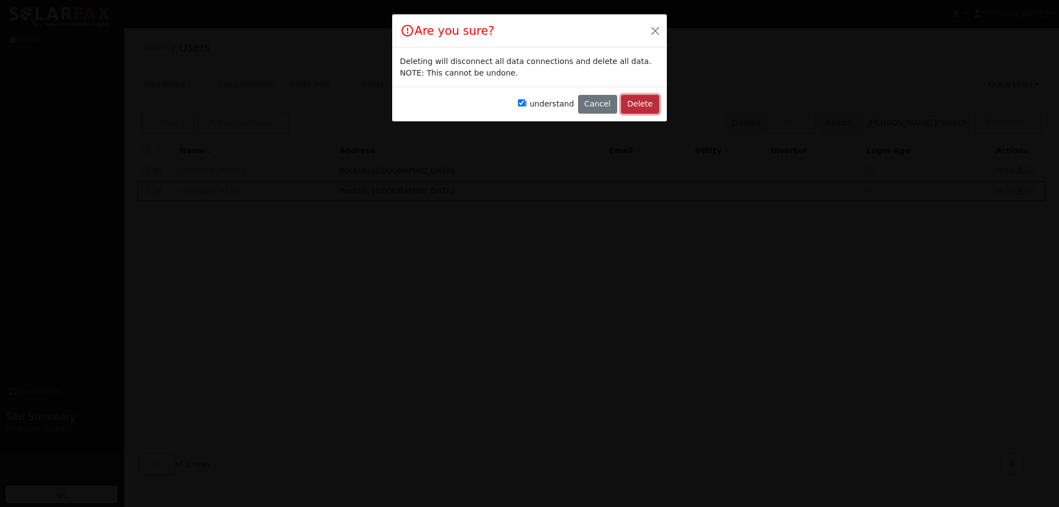
click at [641, 105] on button "Delete" at bounding box center [640, 104] width 38 height 19
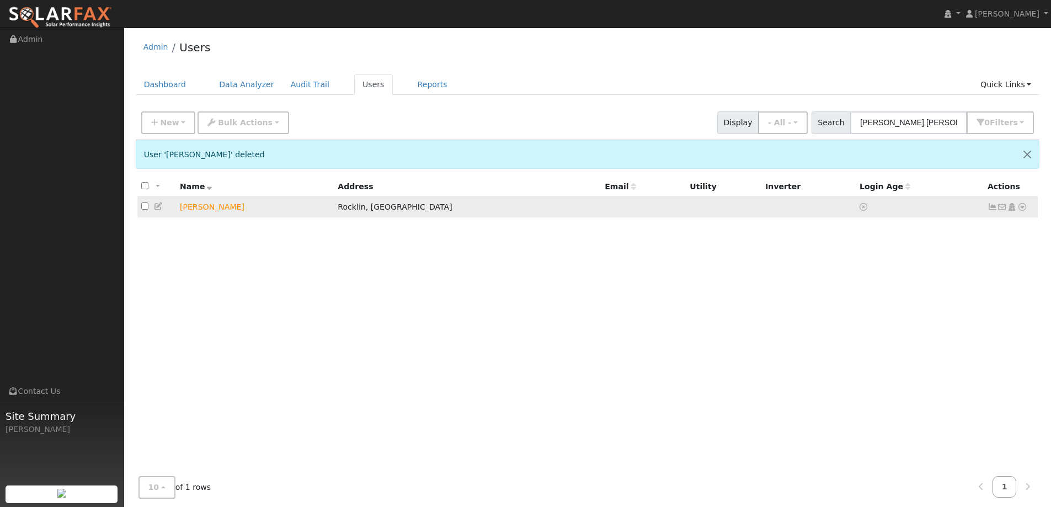
click at [1021, 210] on icon at bounding box center [1022, 207] width 10 height 8
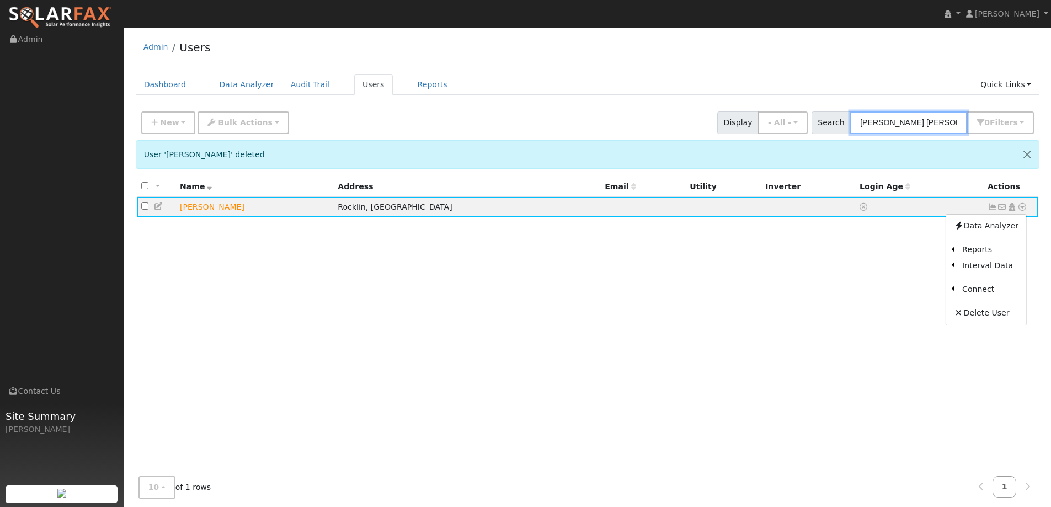
drag, startPoint x: 927, startPoint y: 120, endPoint x: 812, endPoint y: 104, distance: 116.4
click at [812, 114] on div "New Add User Quick Add Quick Connect Quick Convert Lead Bulk Actions Send Email…" at bounding box center [587, 121] width 897 height 26
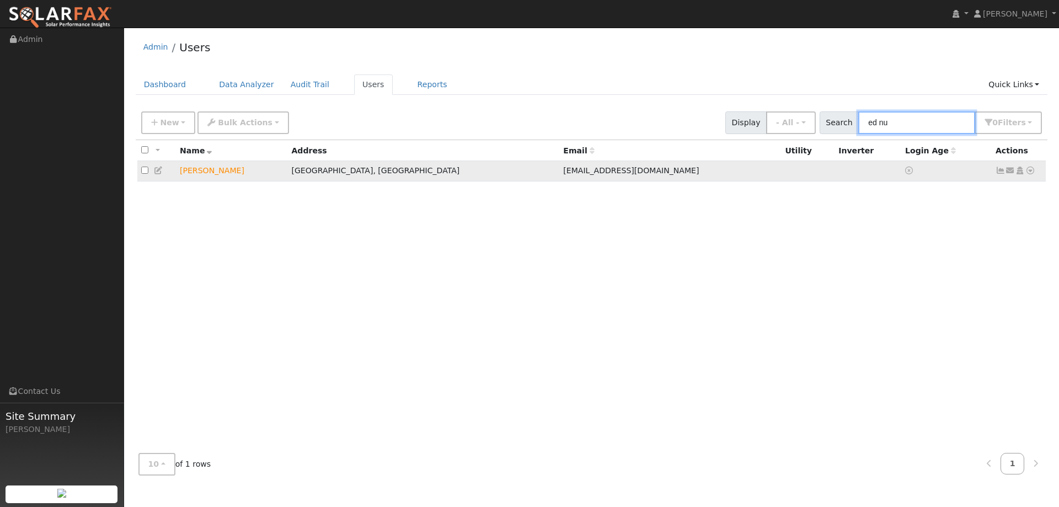
type input "ed nu"
click at [1033, 173] on icon at bounding box center [1030, 171] width 10 height 8
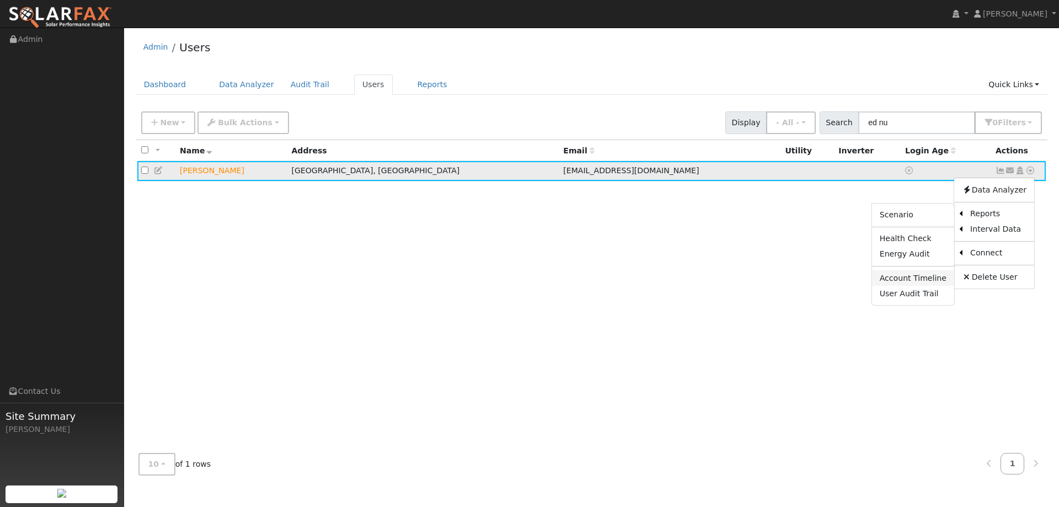
click at [896, 281] on link "Account Timeline" at bounding box center [913, 277] width 82 height 15
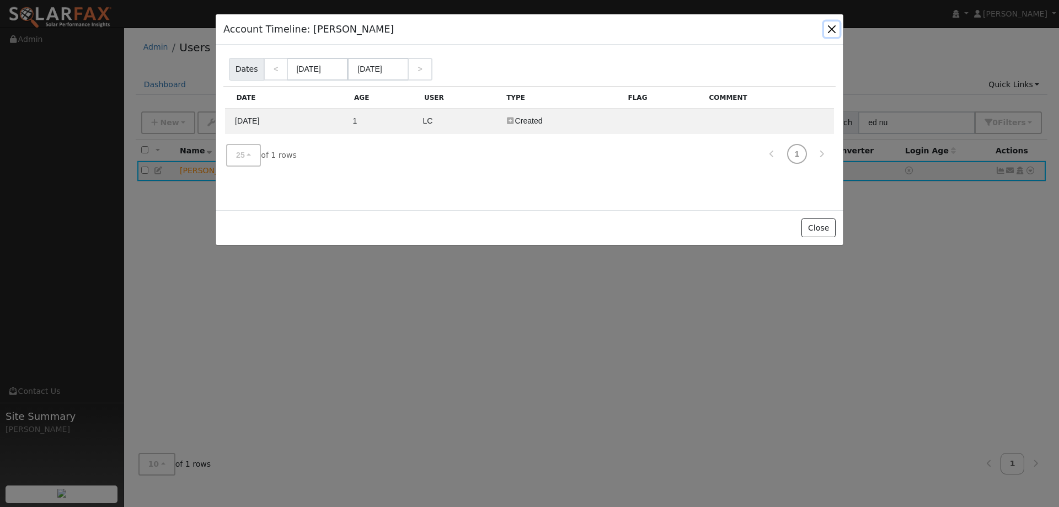
click at [833, 23] on button "button" at bounding box center [831, 29] width 15 height 15
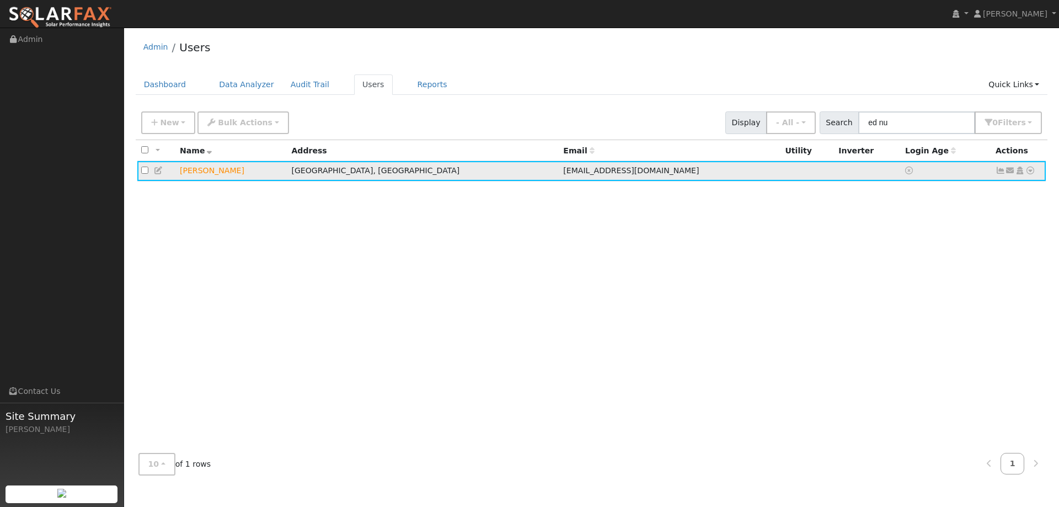
click at [1025, 171] on icon at bounding box center [1030, 171] width 10 height 8
click at [938, 255] on link "Utility" at bounding box center [915, 254] width 77 height 15
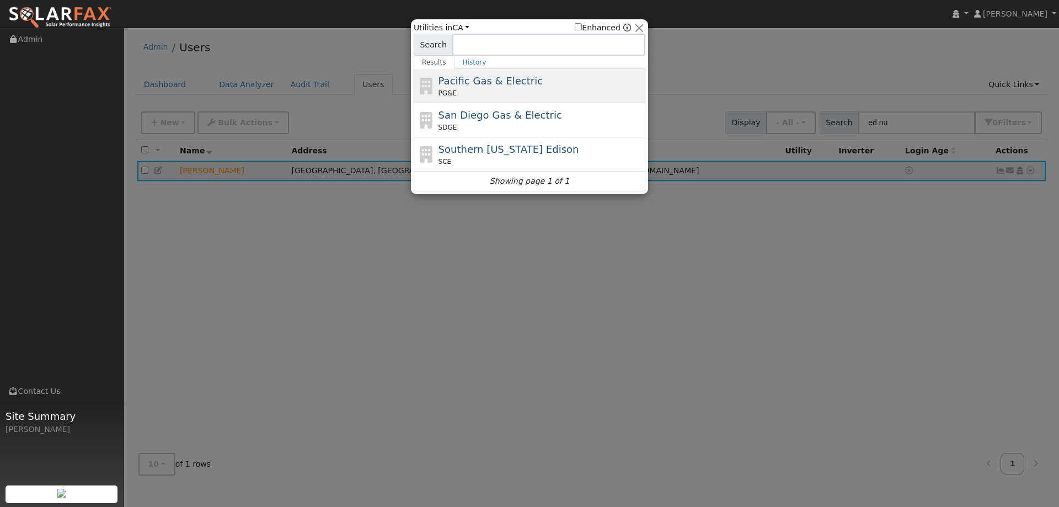
click at [572, 91] on div "PG&E" at bounding box center [540, 93] width 205 height 10
